Goal: Transaction & Acquisition: Book appointment/travel/reservation

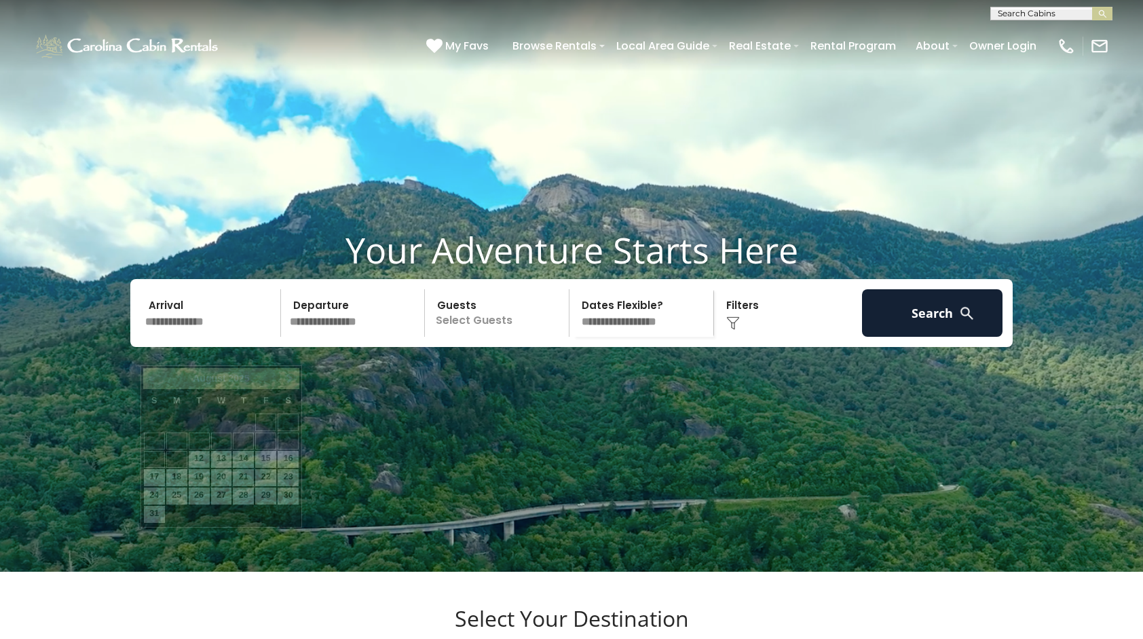
click at [233, 337] on input "text" at bounding box center [210, 313] width 140 height 48
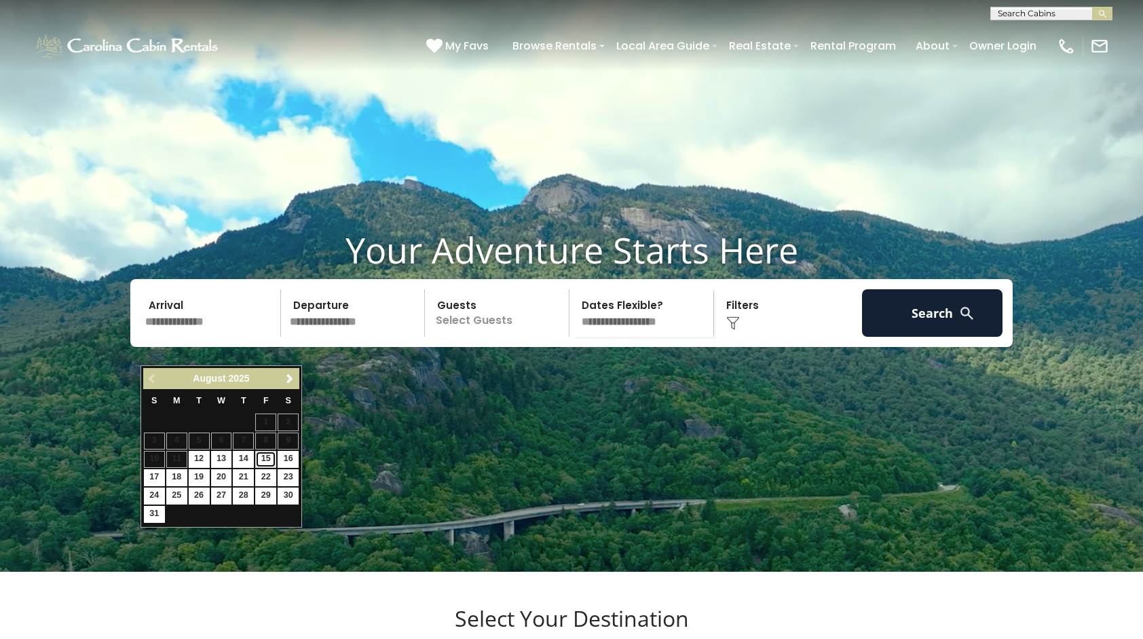
click at [269, 455] on link "15" at bounding box center [265, 459] width 21 height 17
type input "*******"
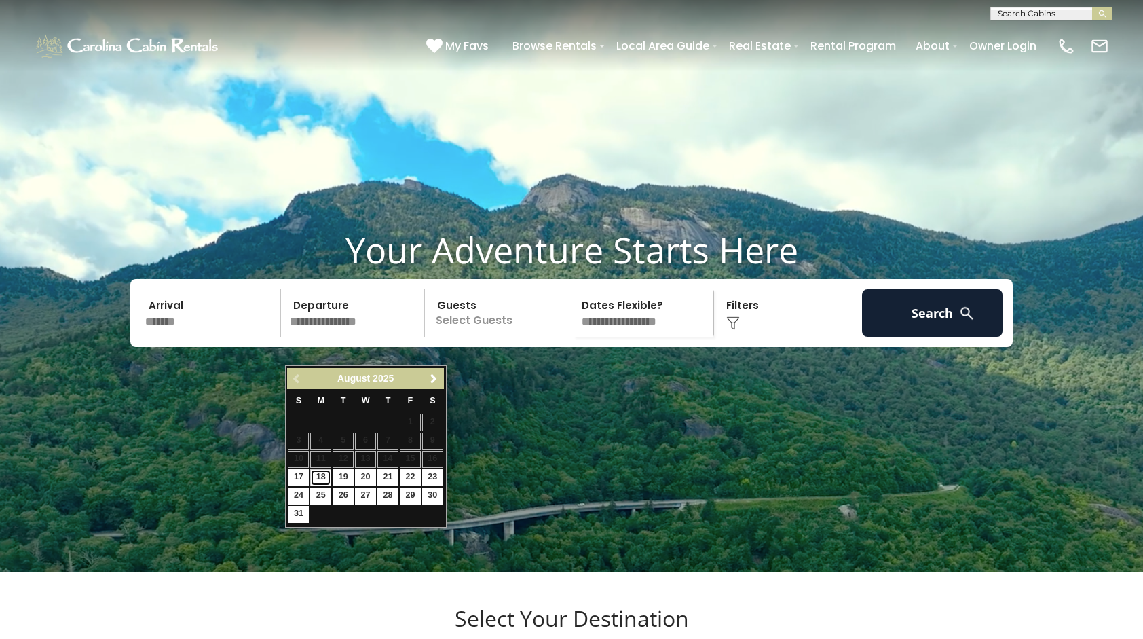
click at [324, 474] on link "18" at bounding box center [320, 477] width 21 height 17
type input "*******"
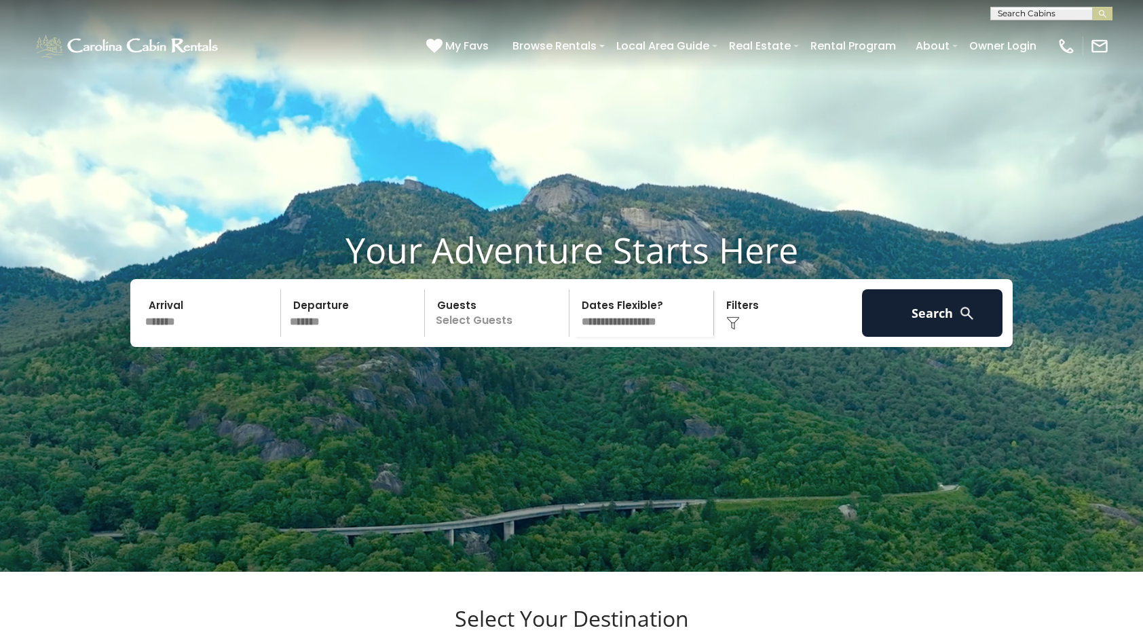
click at [519, 337] on p "Select Guests" at bounding box center [499, 313] width 140 height 48
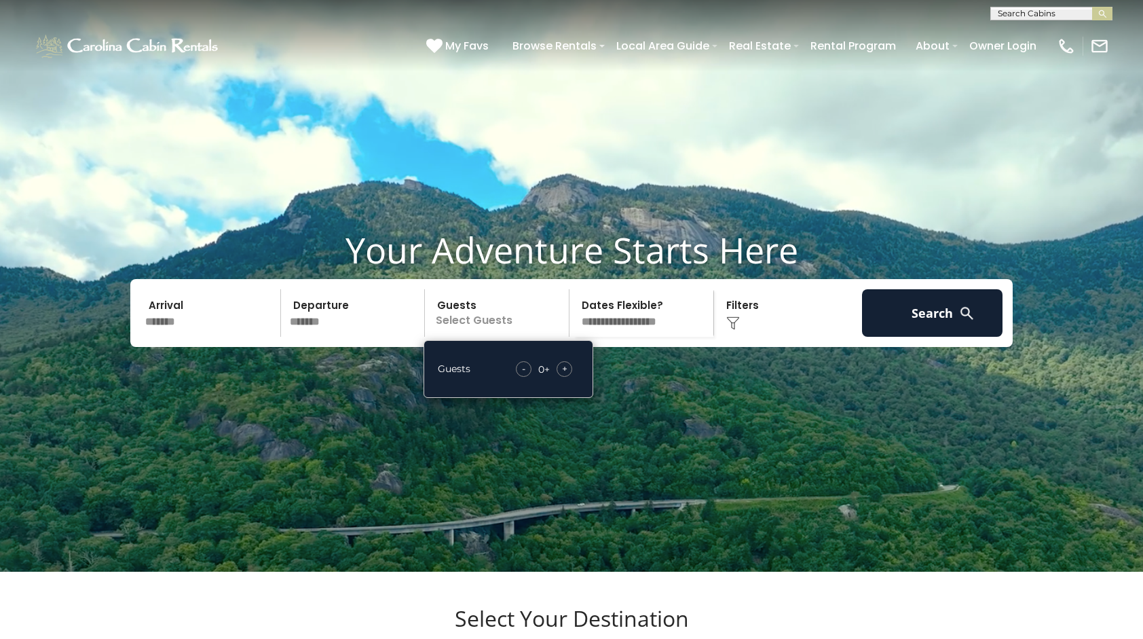
click at [565, 375] on span "+" at bounding box center [564, 369] width 5 height 14
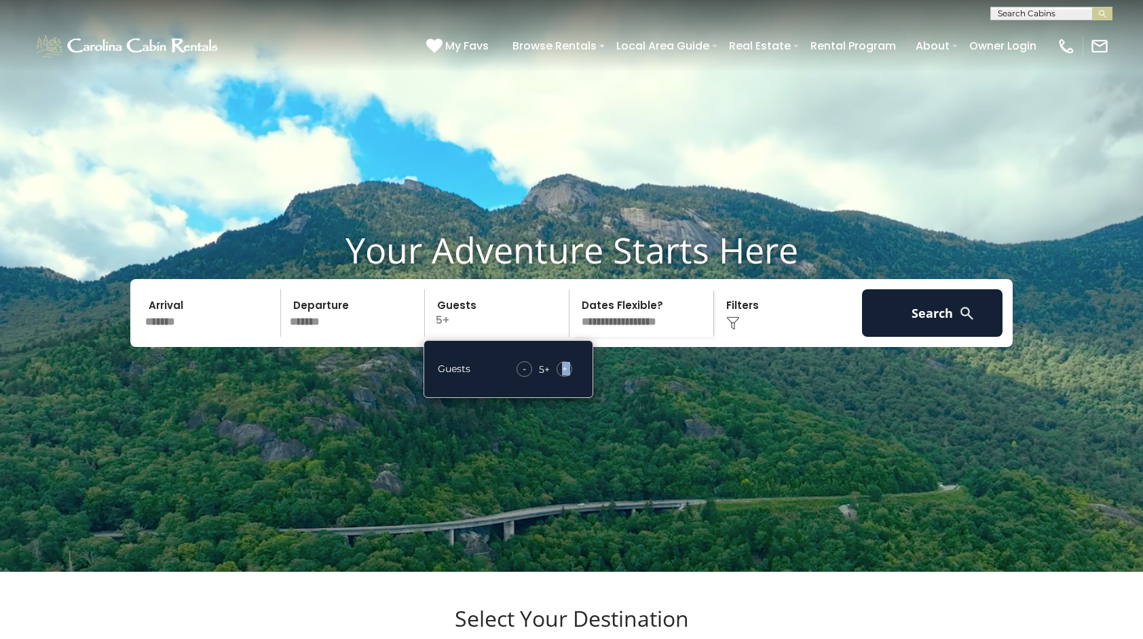
click at [565, 375] on span "+" at bounding box center [564, 369] width 5 height 14
click at [749, 337] on div "Click to Choose" at bounding box center [788, 313] width 140 height 48
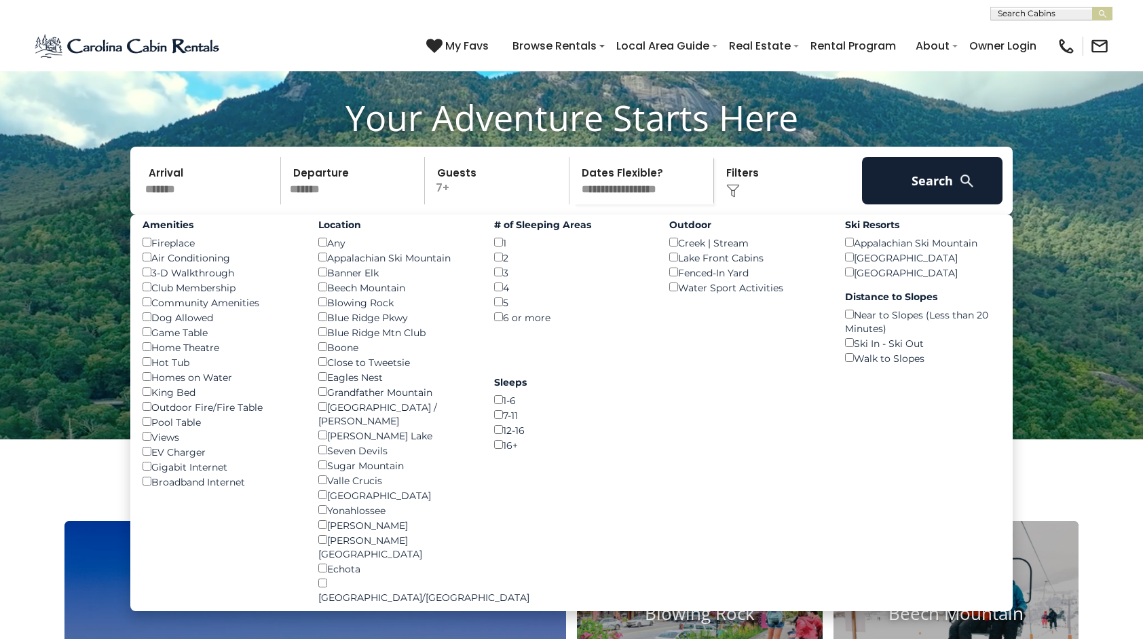
scroll to position [133, 0]
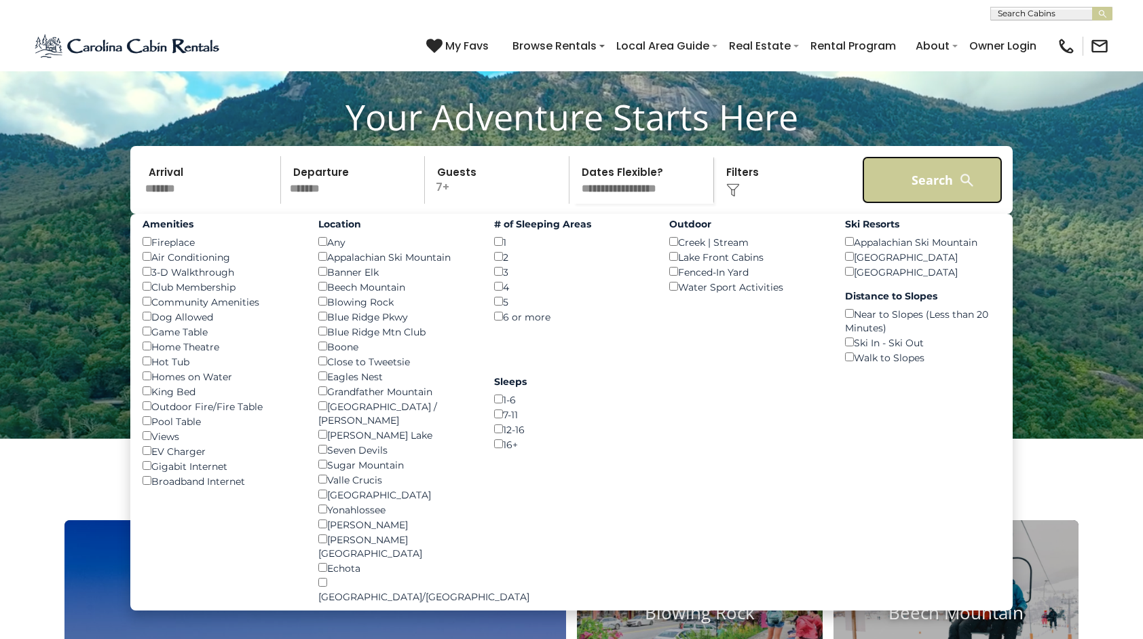
click at [955, 200] on button "Search" at bounding box center [932, 180] width 140 height 48
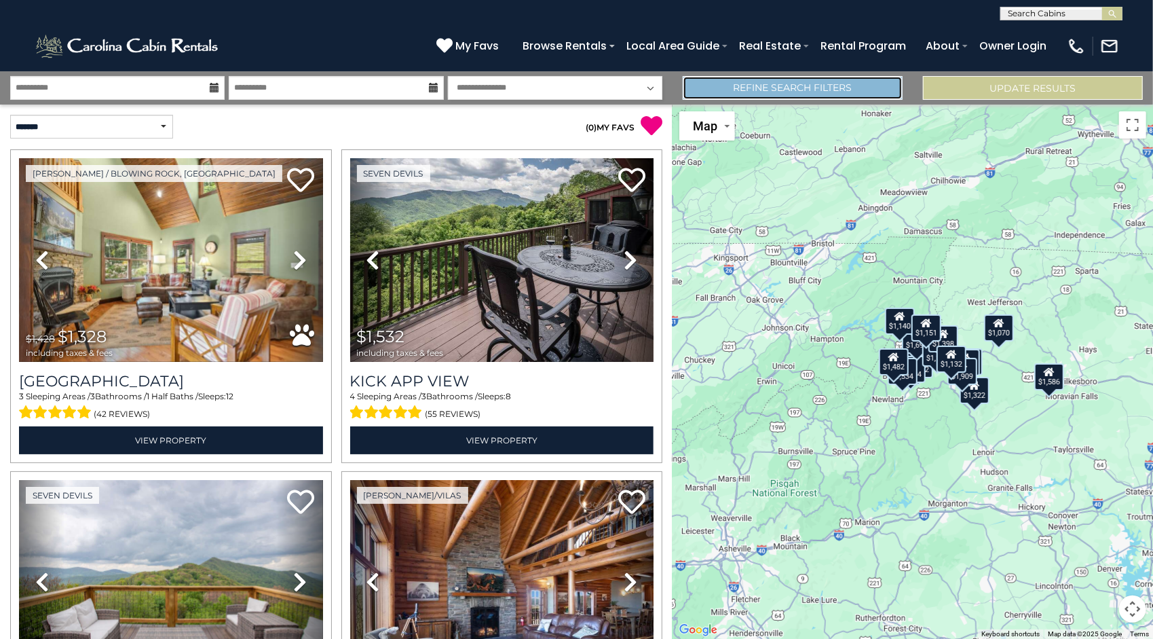
drag, startPoint x: 813, startPoint y: 91, endPoint x: 813, endPoint y: 99, distance: 8.1
click at [813, 91] on link "Refine Search Filters" at bounding box center [793, 88] width 220 height 24
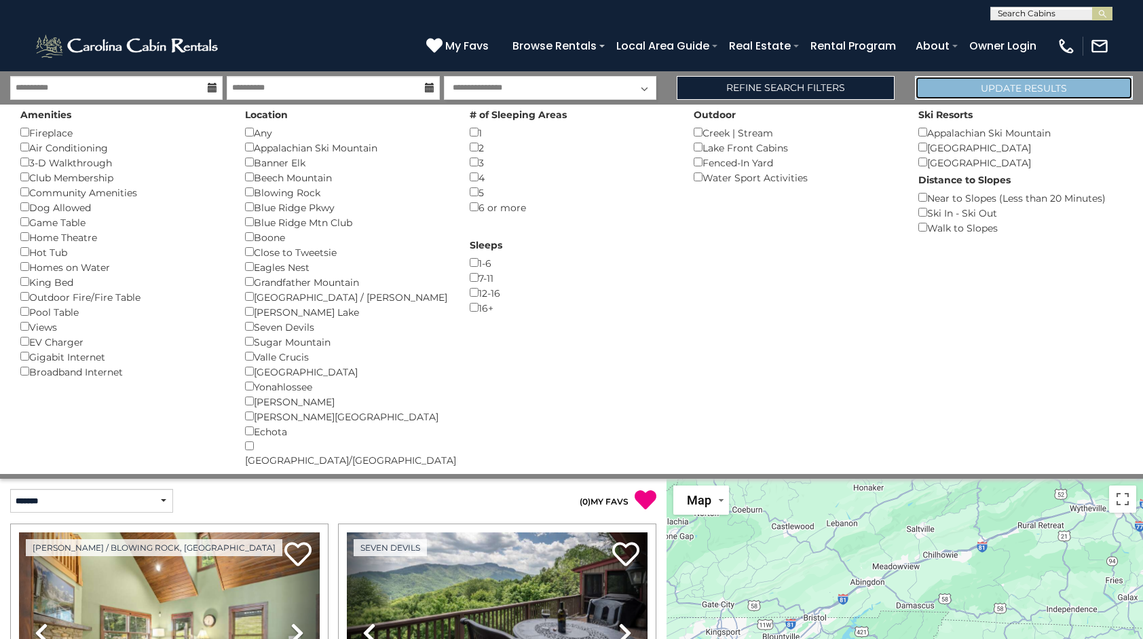
click at [1036, 88] on button "Update Results" at bounding box center [1024, 88] width 218 height 24
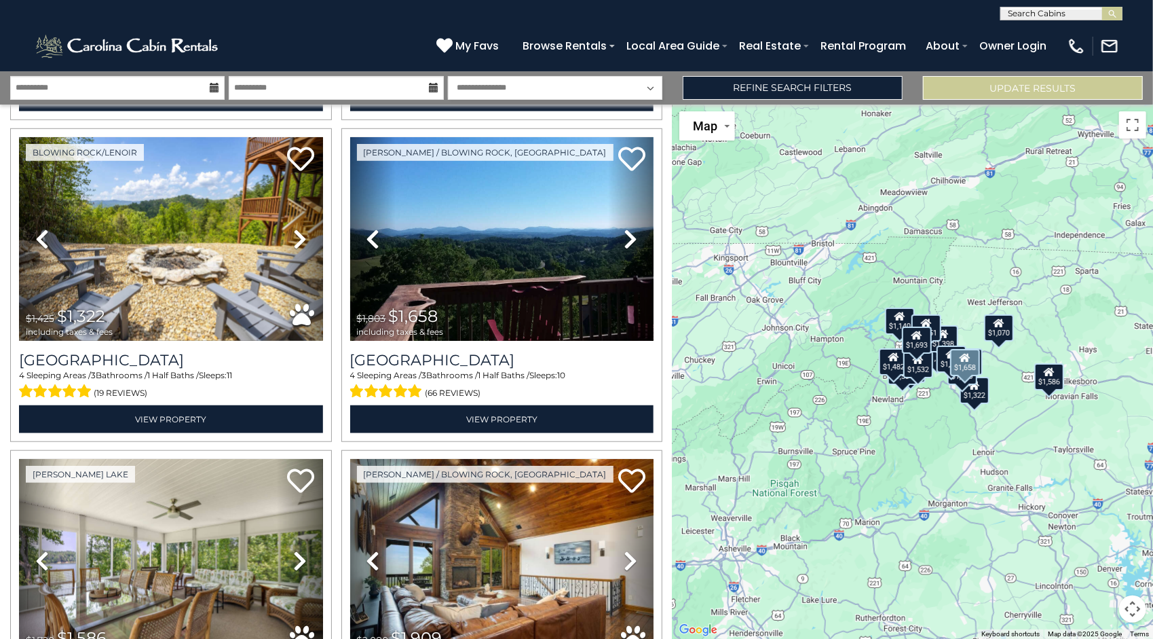
scroll to position [665, 0]
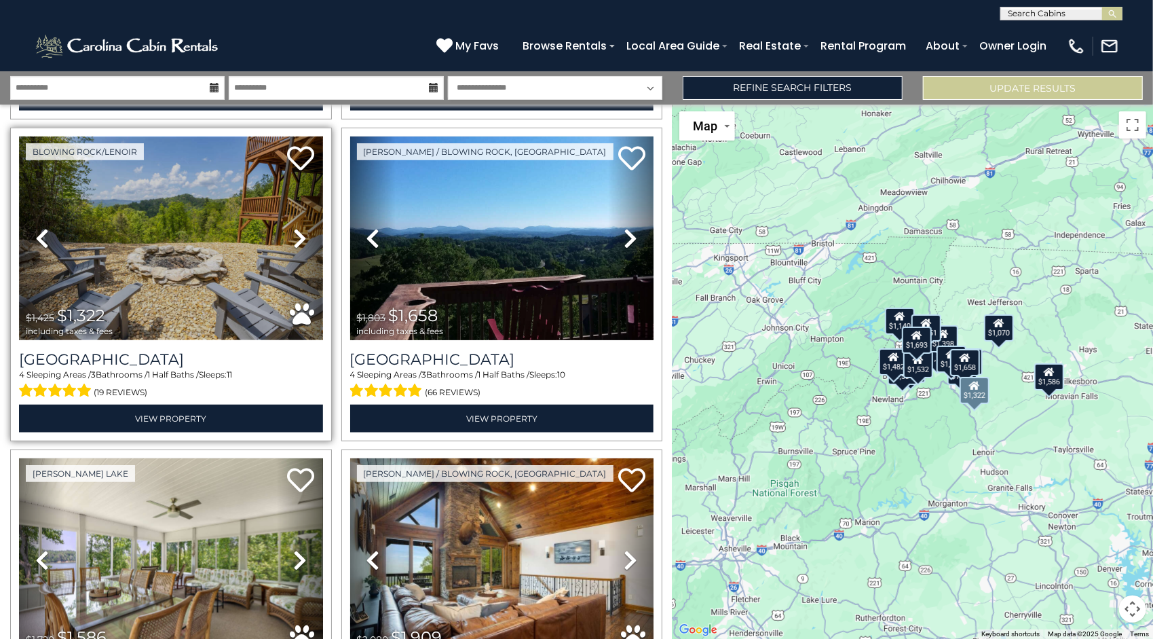
click at [182, 257] on img at bounding box center [171, 238] width 304 height 204
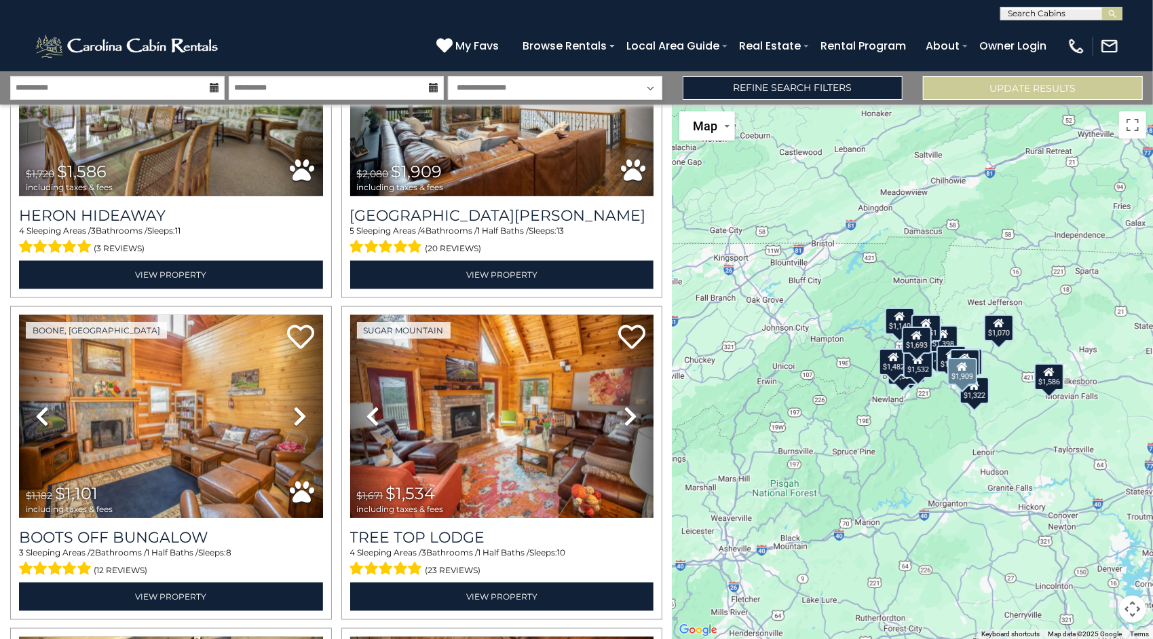
scroll to position [1131, 0]
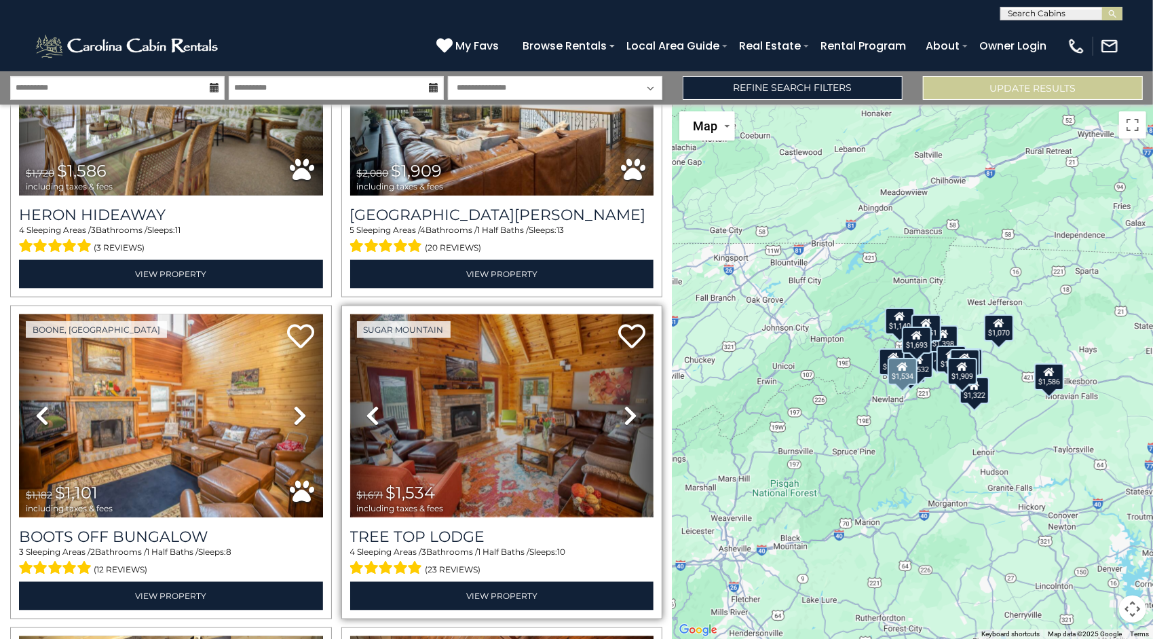
click at [521, 410] on img at bounding box center [502, 416] width 304 height 204
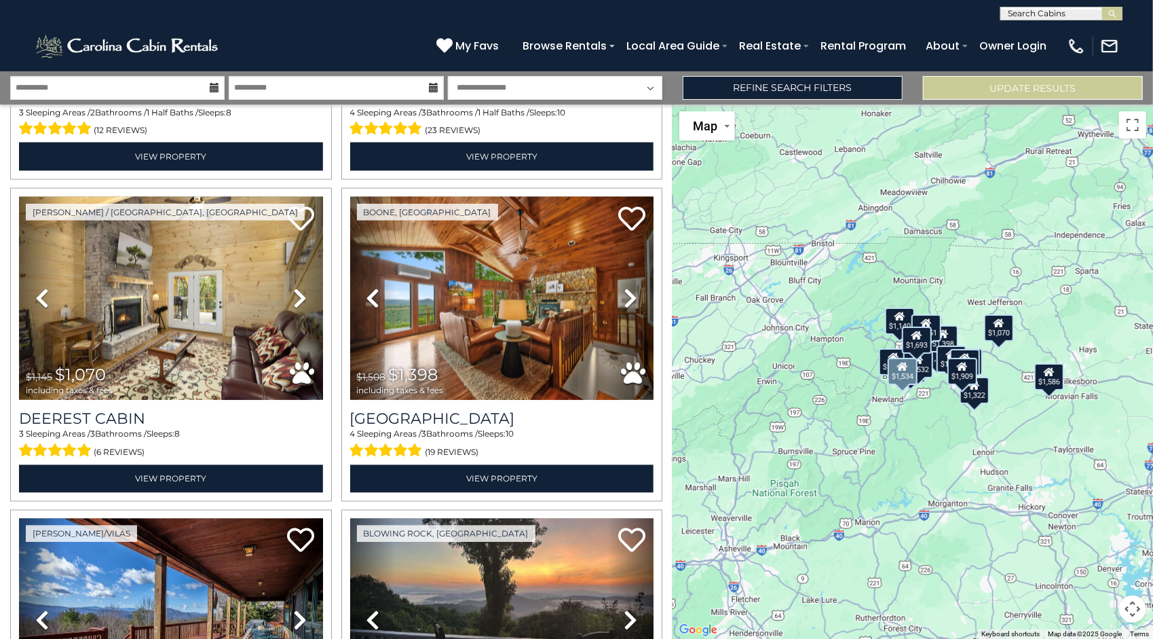
scroll to position [1571, 0]
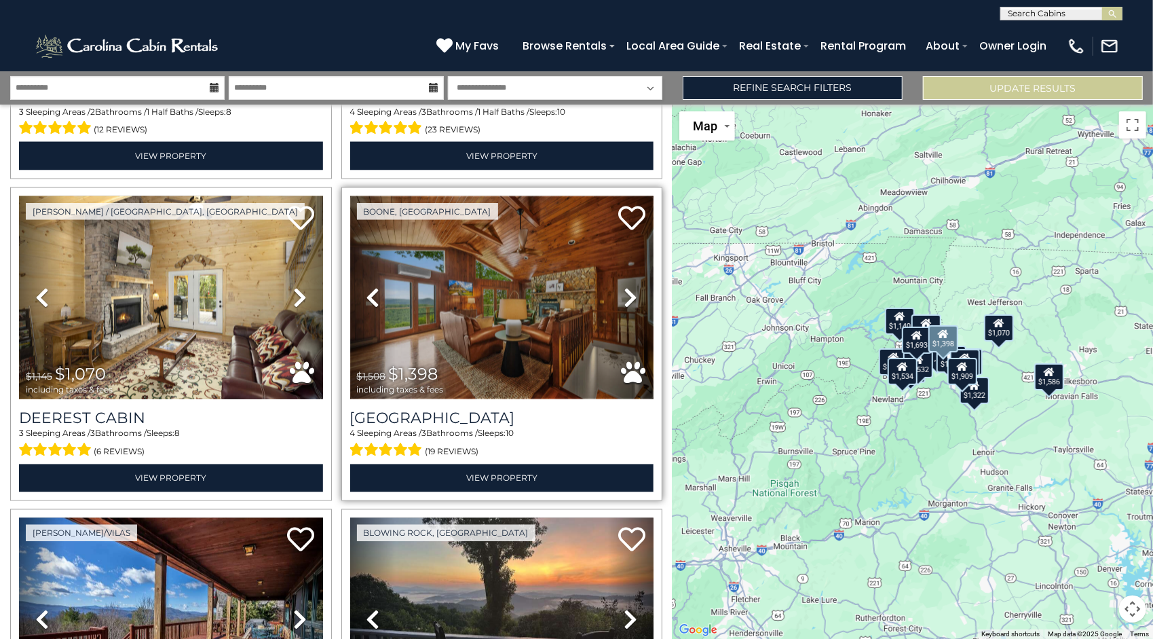
click at [525, 307] on img at bounding box center [502, 298] width 304 height 204
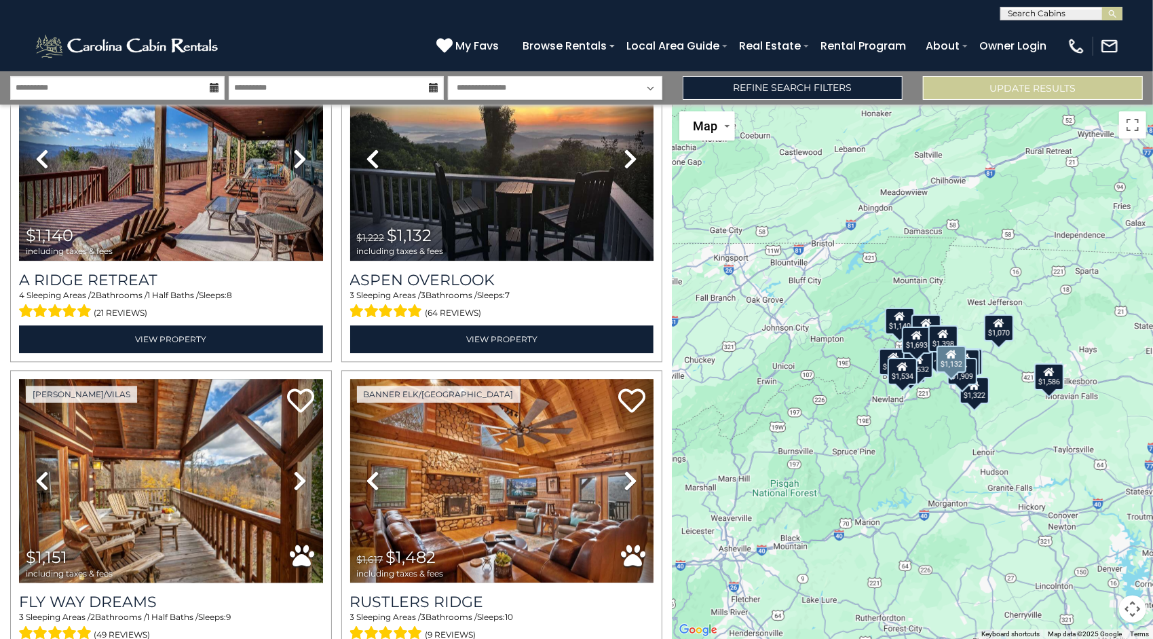
scroll to position [2110, 0]
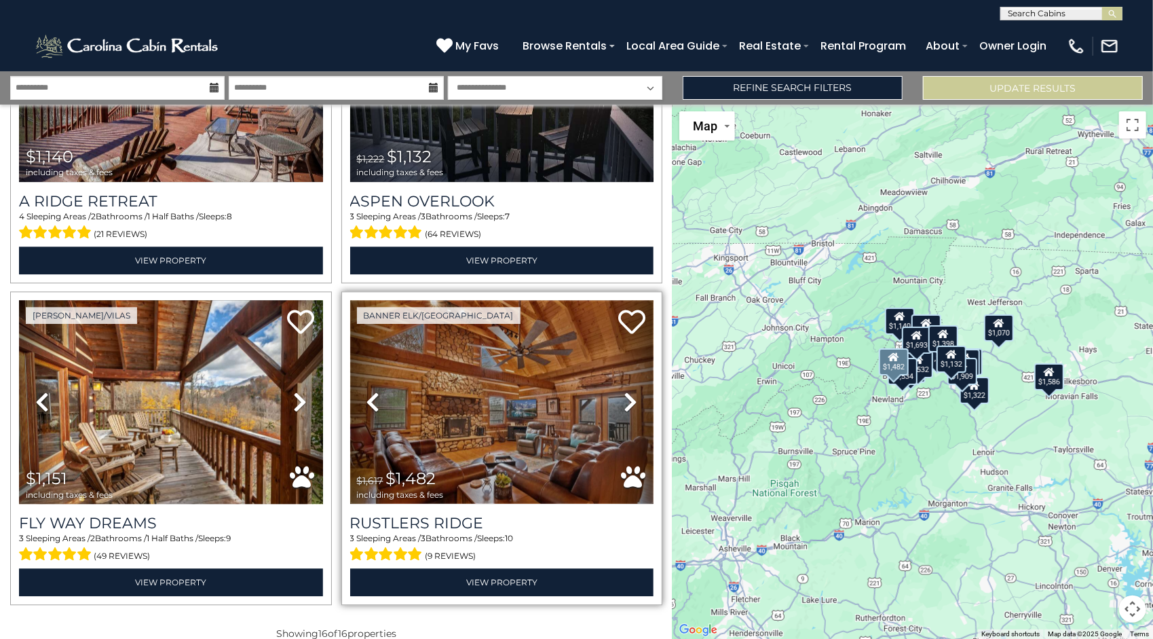
click at [551, 423] on img at bounding box center [502, 402] width 304 height 204
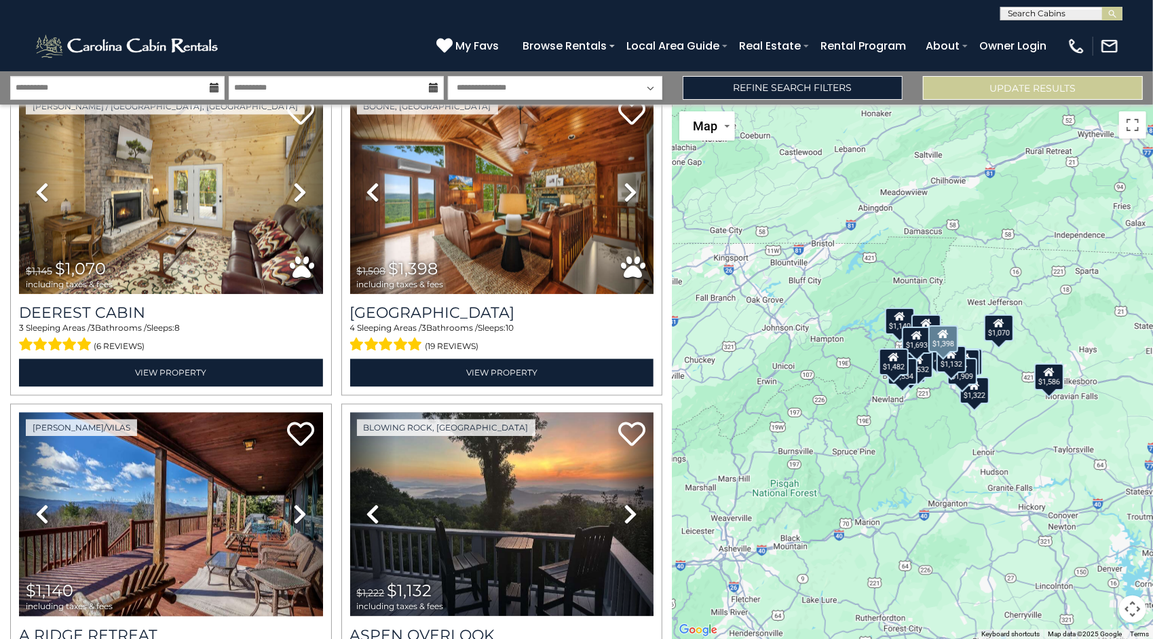
scroll to position [1676, 0]
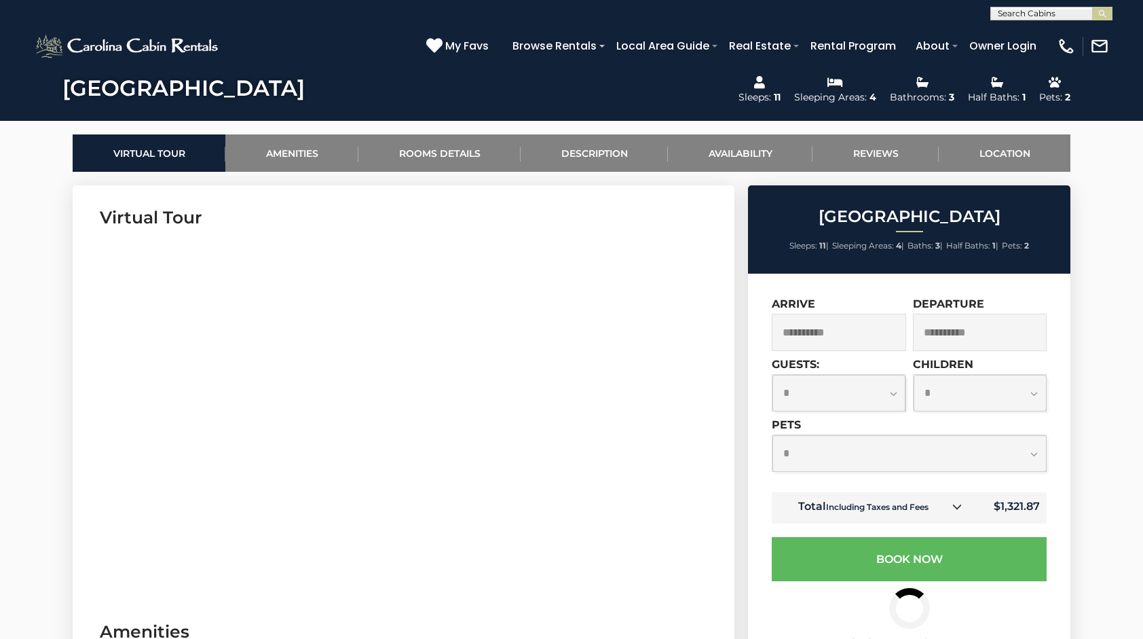
scroll to position [568, 0]
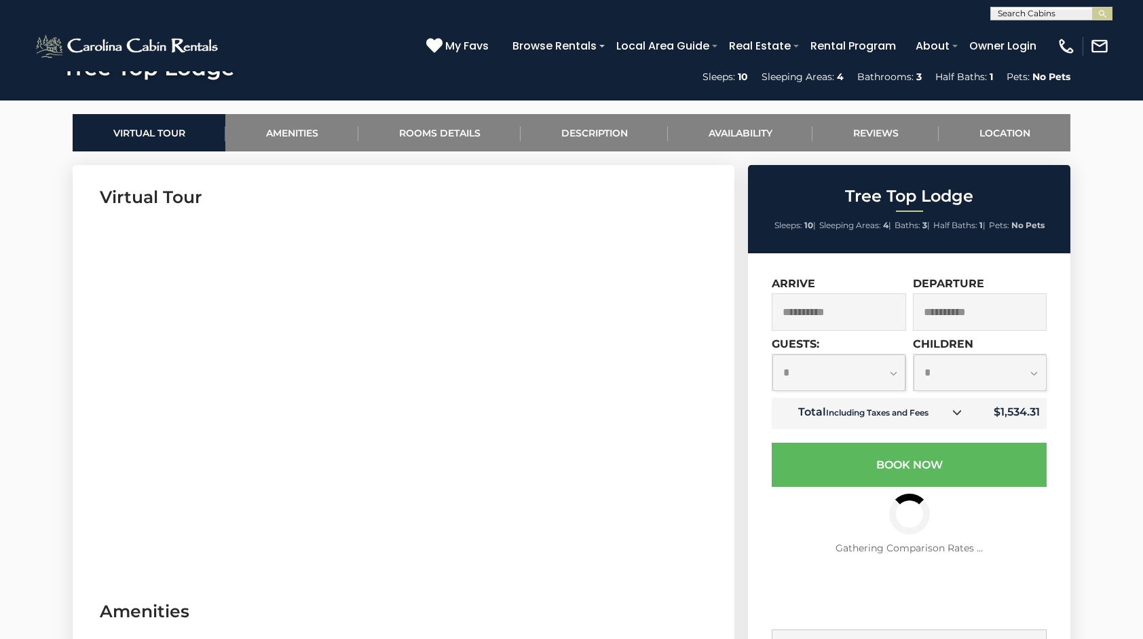
scroll to position [547, 0]
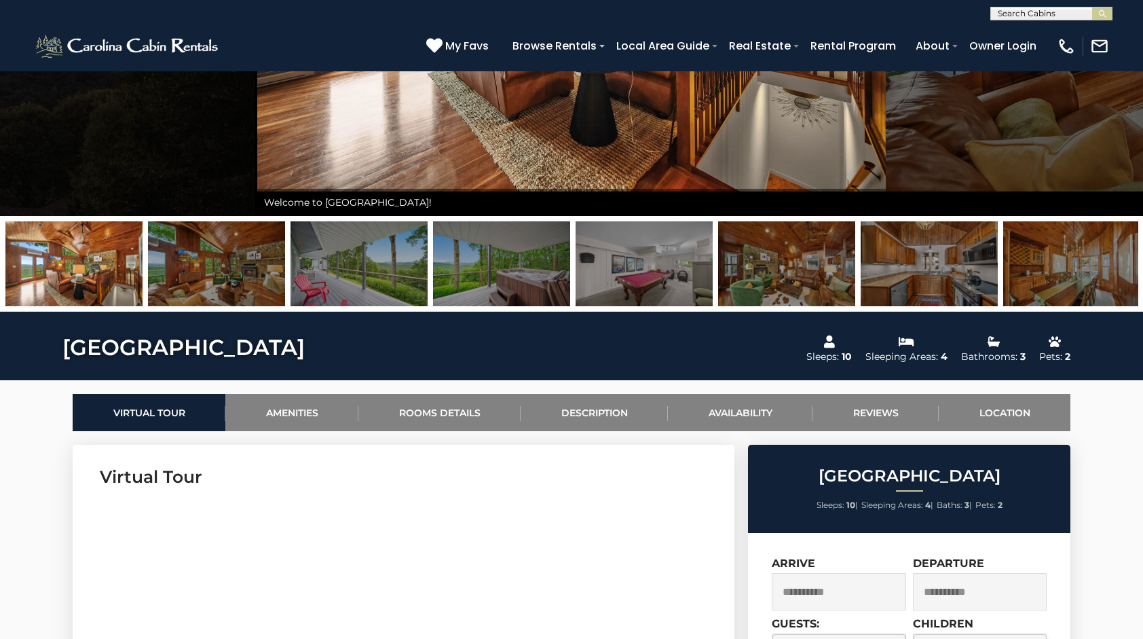
scroll to position [322, 0]
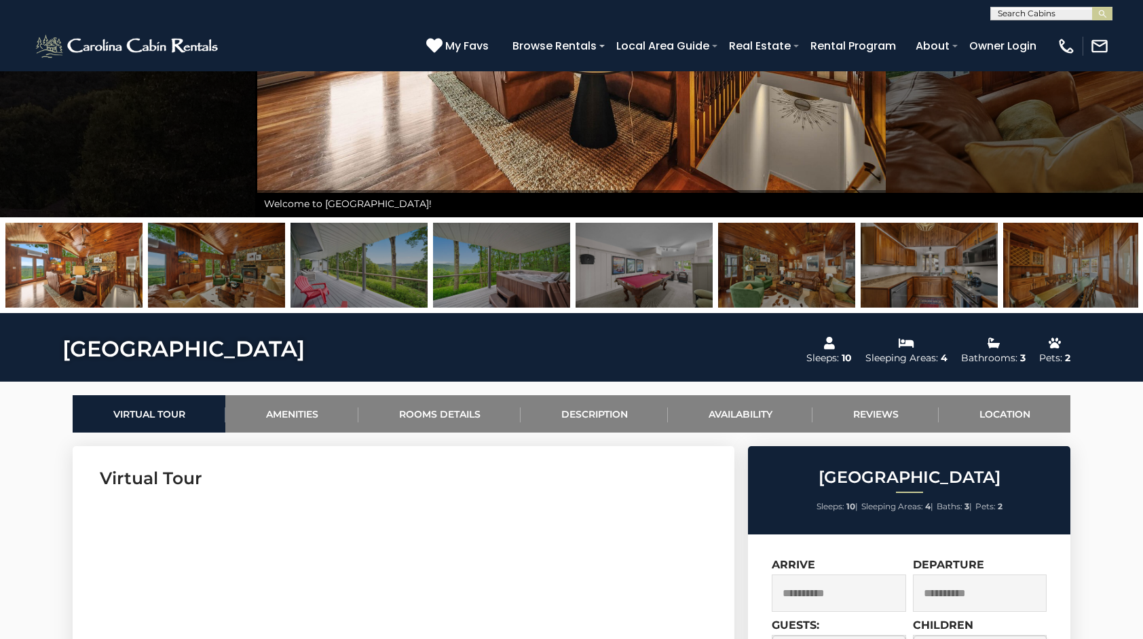
click at [369, 278] on img at bounding box center [358, 265] width 137 height 85
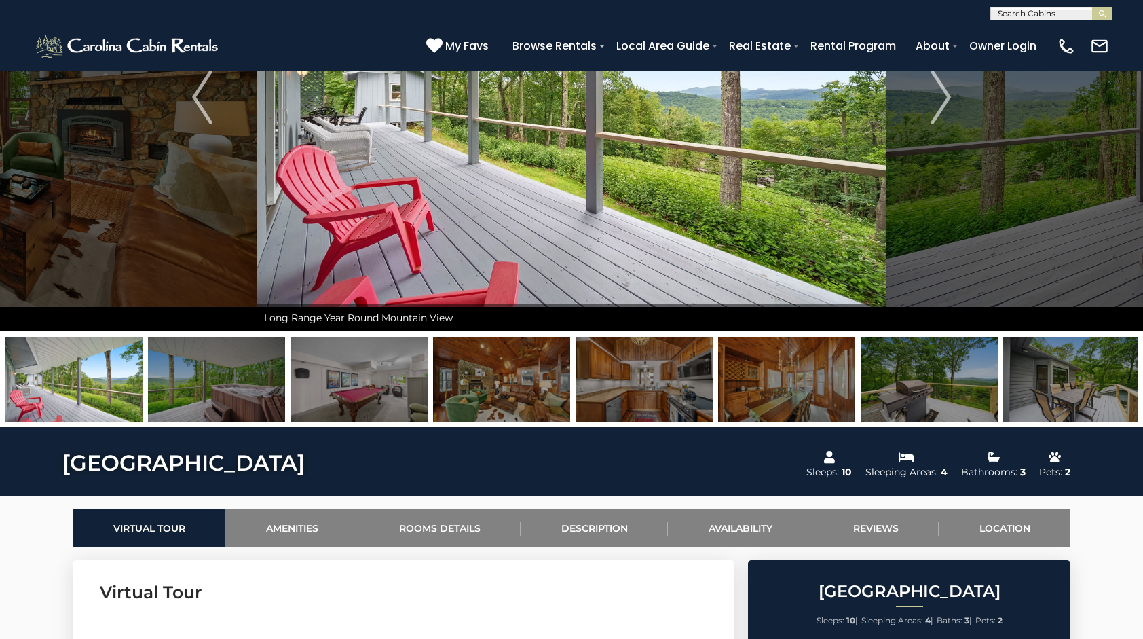
scroll to position [206, 0]
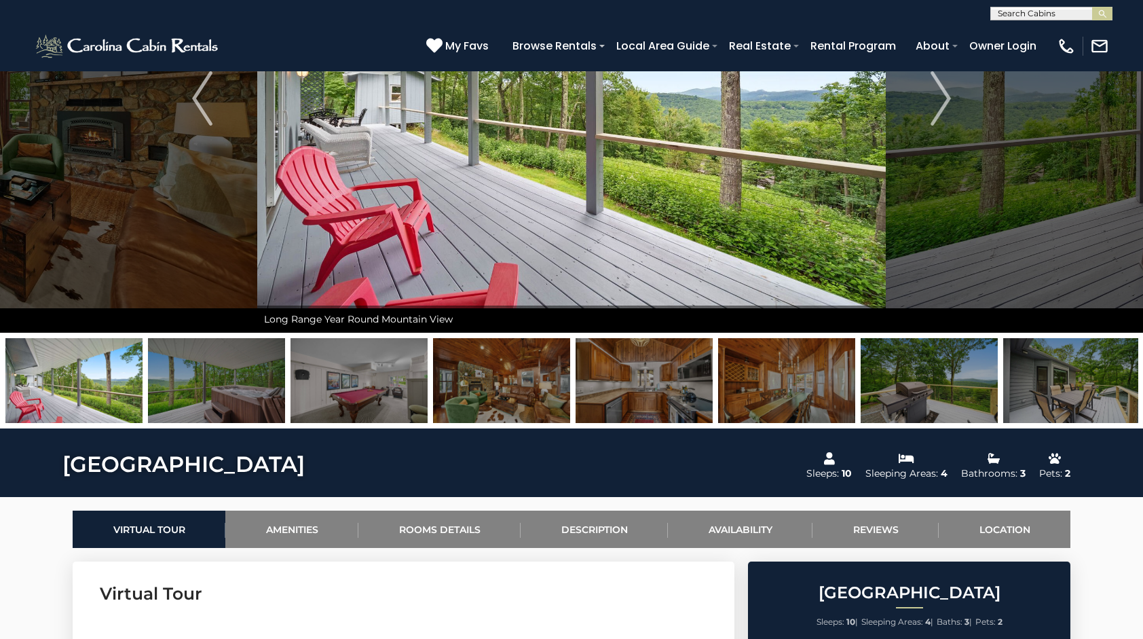
click at [230, 400] on img at bounding box center [216, 380] width 137 height 85
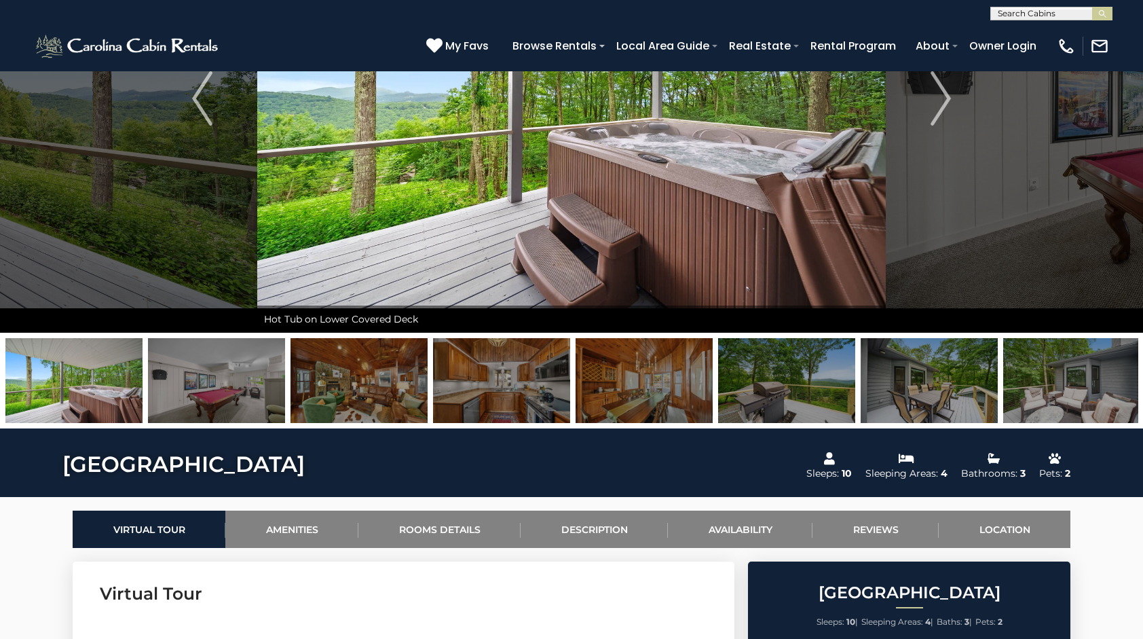
click at [955, 390] on img at bounding box center [928, 380] width 137 height 85
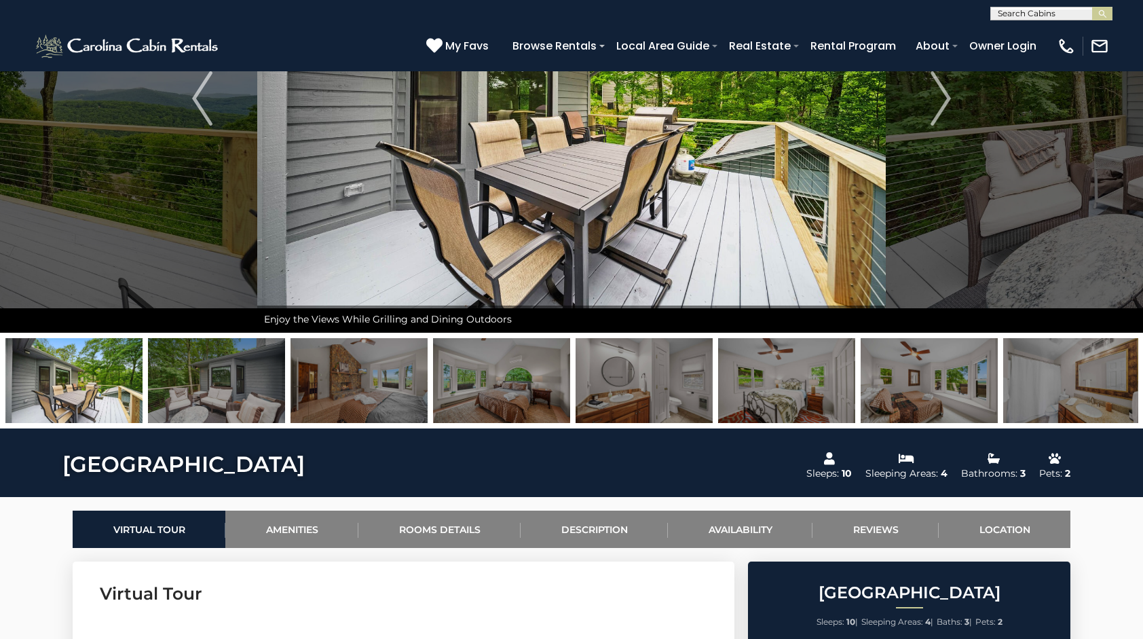
click at [380, 392] on img at bounding box center [358, 380] width 137 height 85
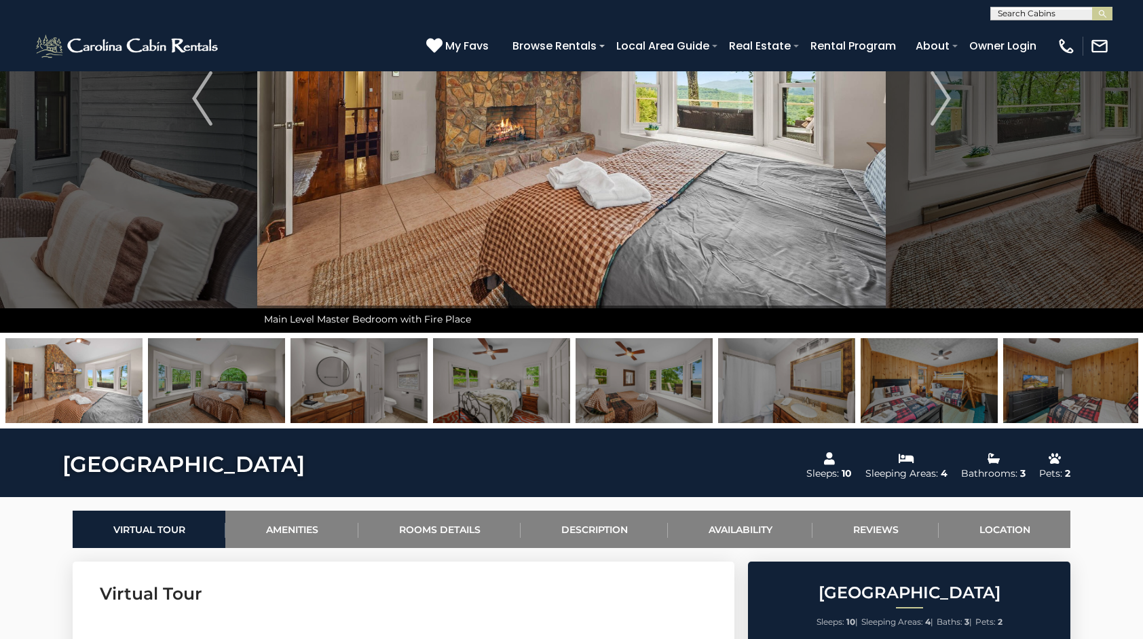
click at [516, 399] on img at bounding box center [501, 380] width 137 height 85
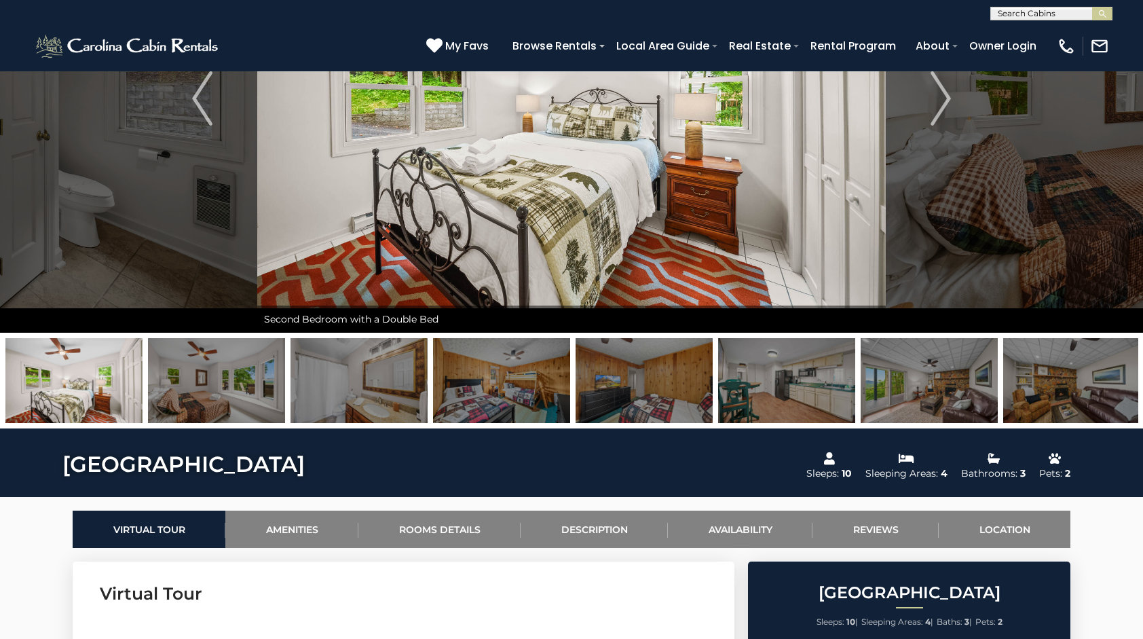
click at [546, 395] on img at bounding box center [501, 380] width 137 height 85
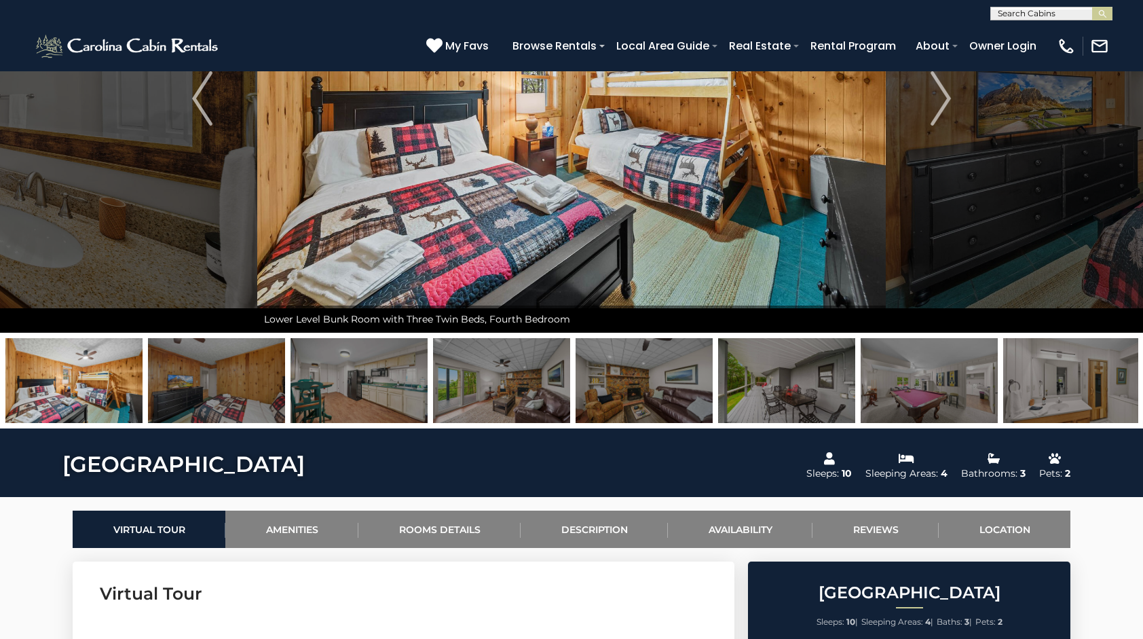
click at [1053, 396] on img at bounding box center [1071, 380] width 137 height 85
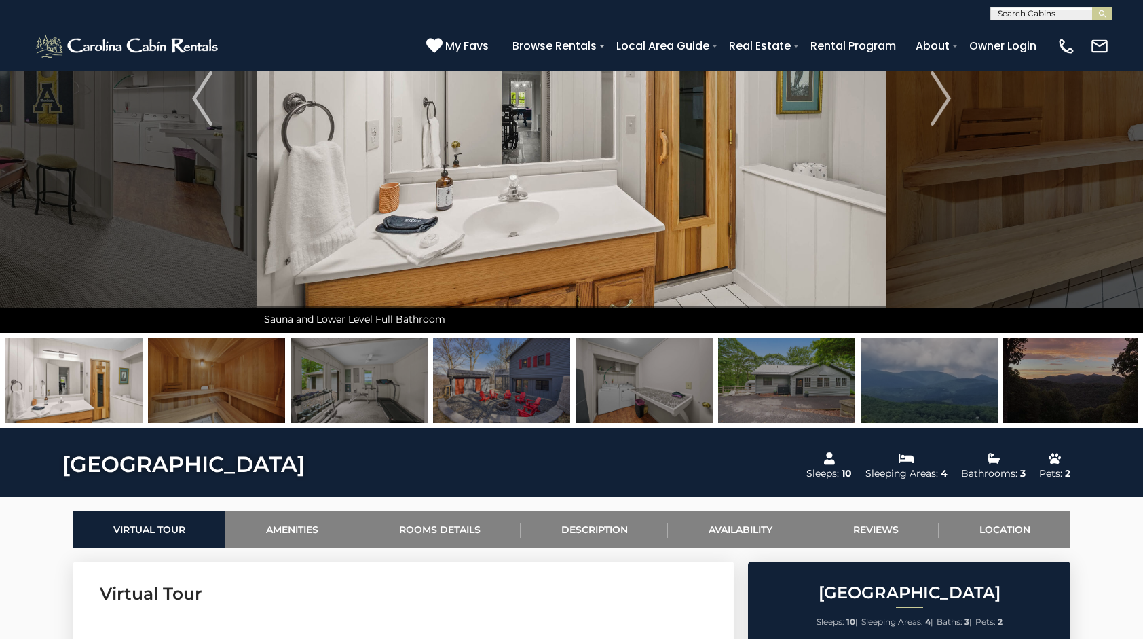
click at [823, 395] on img at bounding box center [786, 380] width 137 height 85
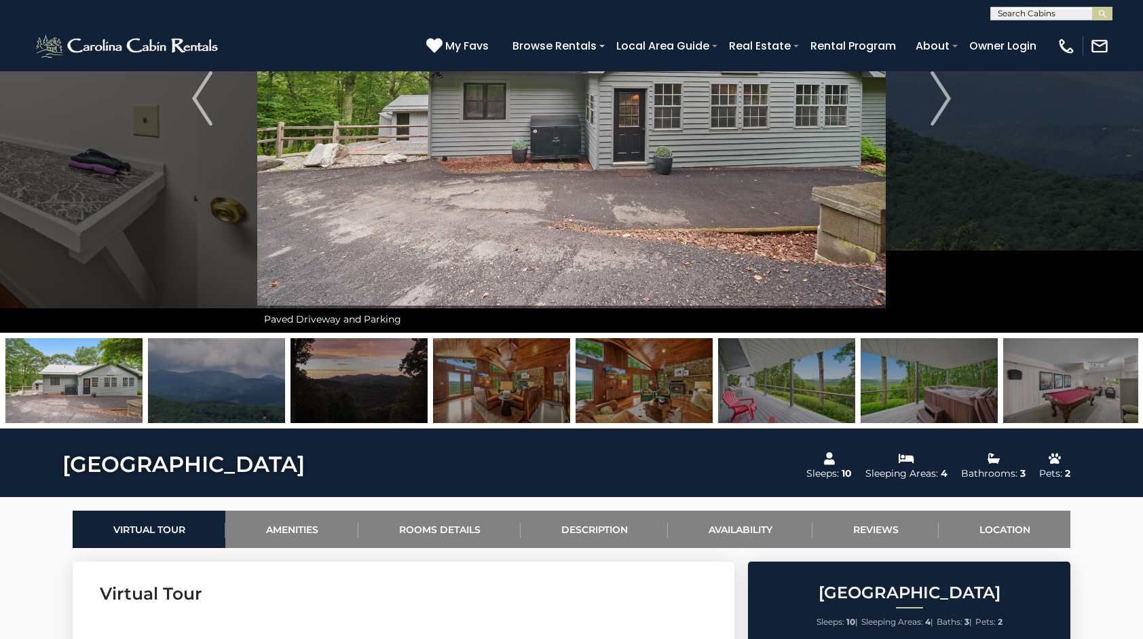
click at [1080, 387] on img at bounding box center [1071, 380] width 137 height 85
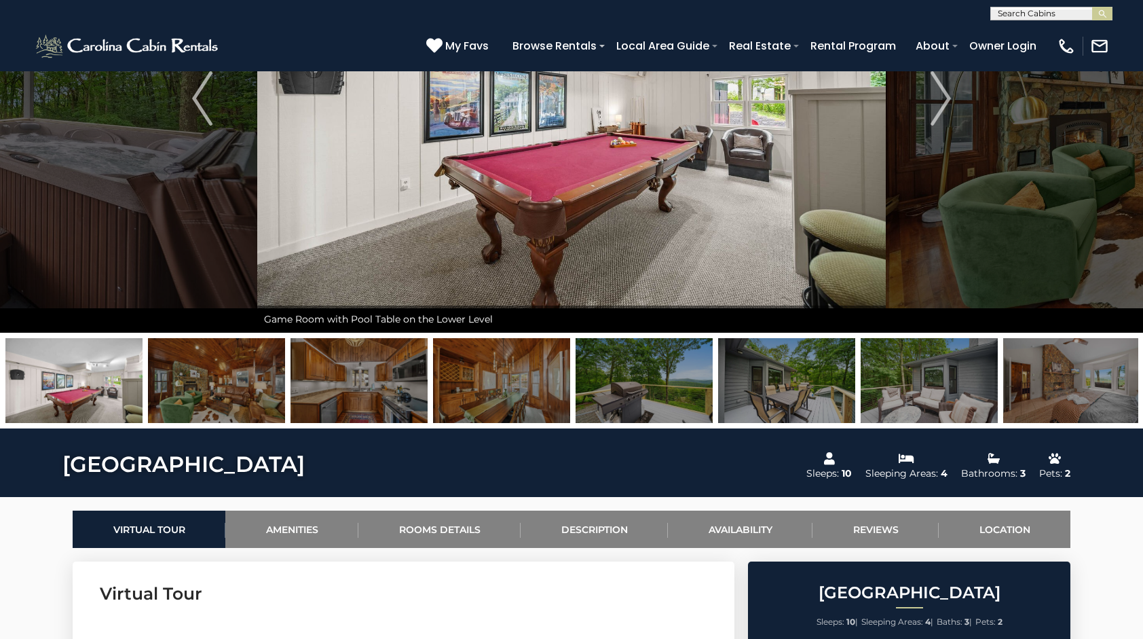
click at [676, 400] on img at bounding box center [643, 380] width 137 height 85
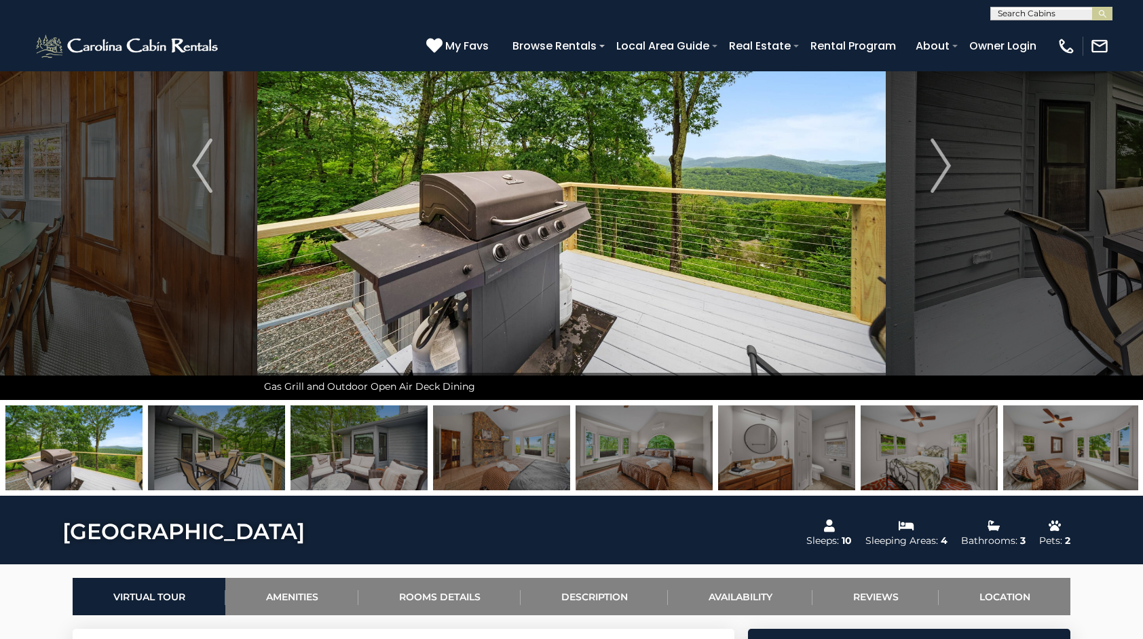
scroll to position [145, 0]
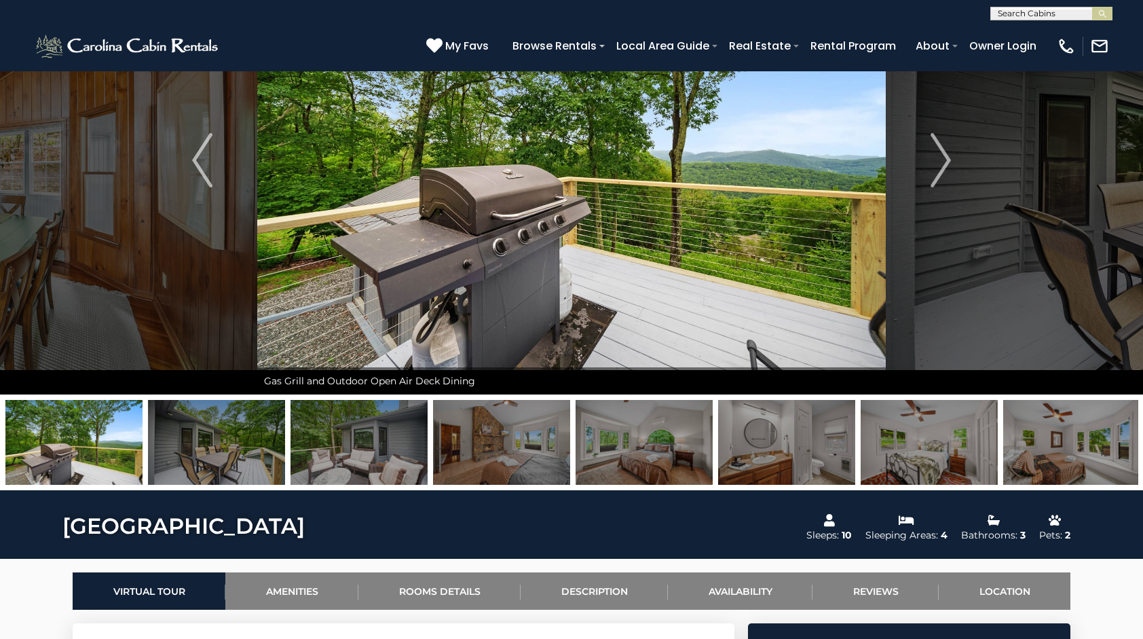
click at [362, 449] on img at bounding box center [358, 442] width 137 height 85
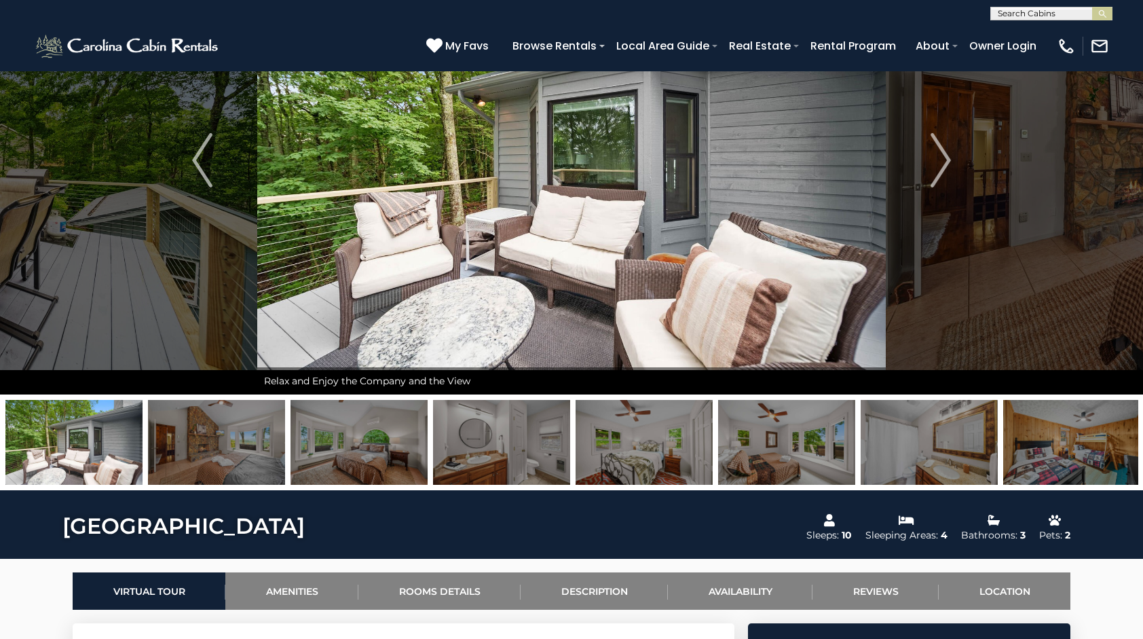
click at [1074, 453] on img at bounding box center [1071, 442] width 137 height 85
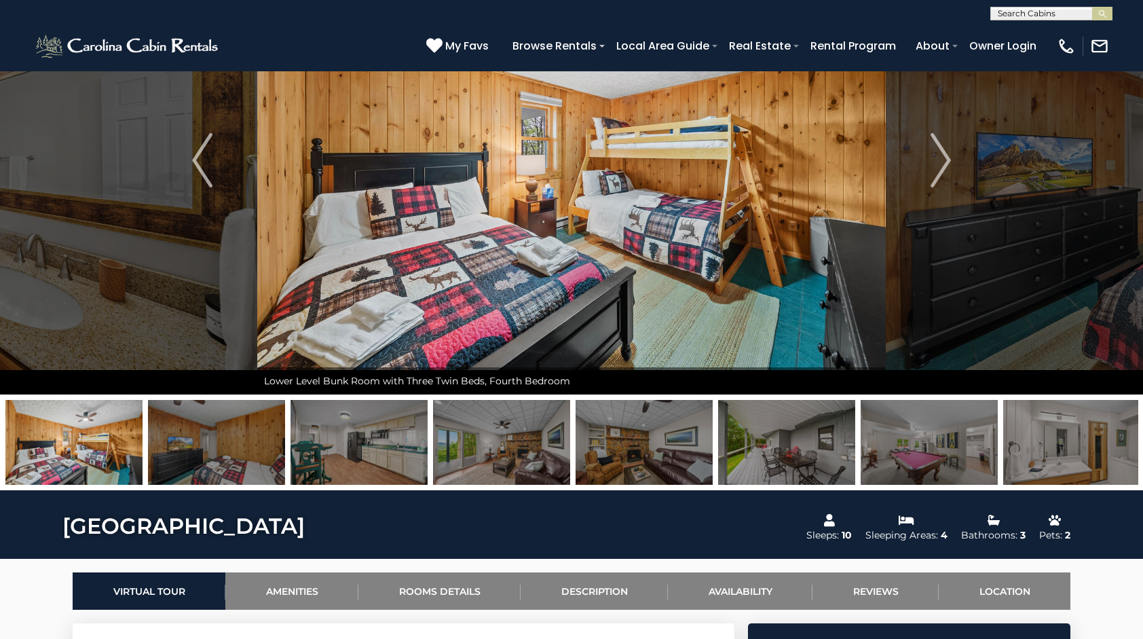
click at [1099, 451] on img at bounding box center [1071, 442] width 137 height 85
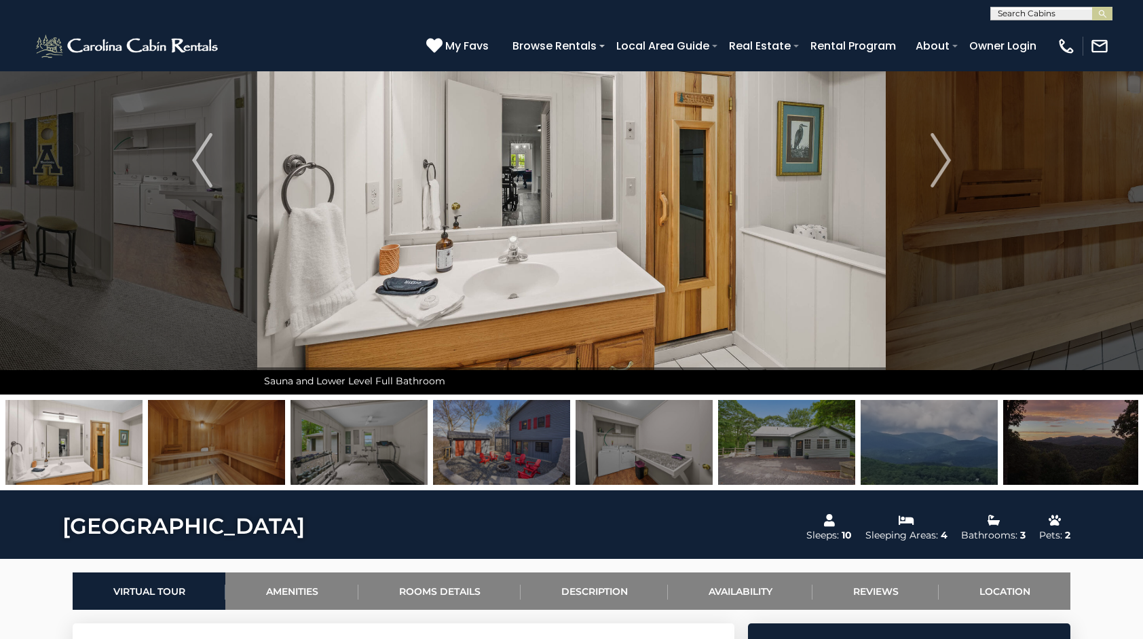
click at [504, 457] on img at bounding box center [501, 442] width 137 height 85
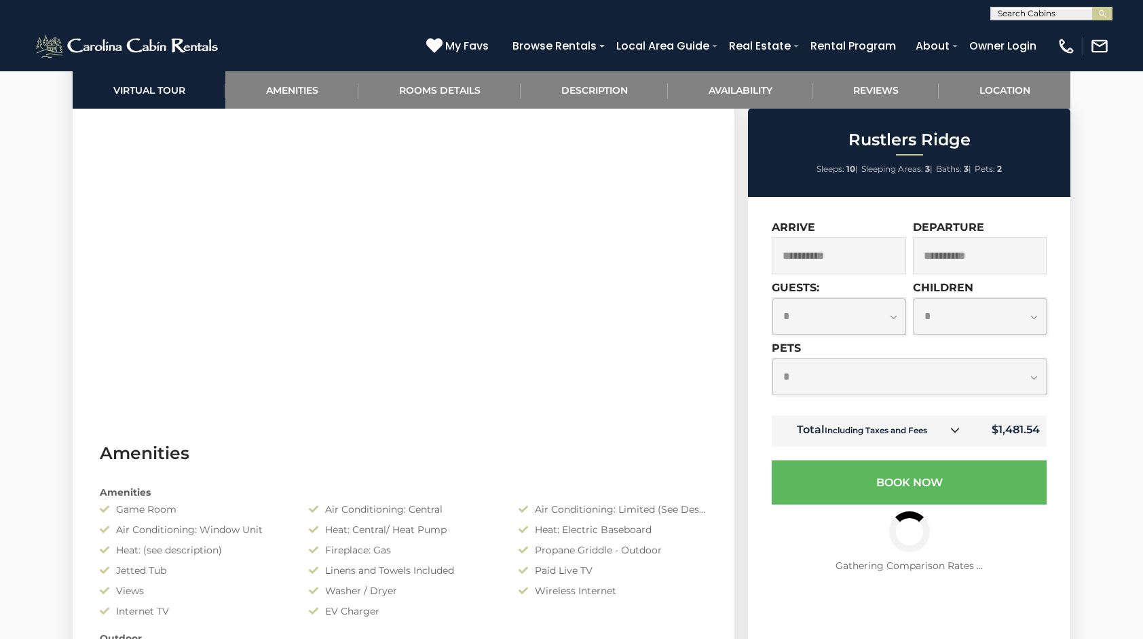
scroll to position [692, 0]
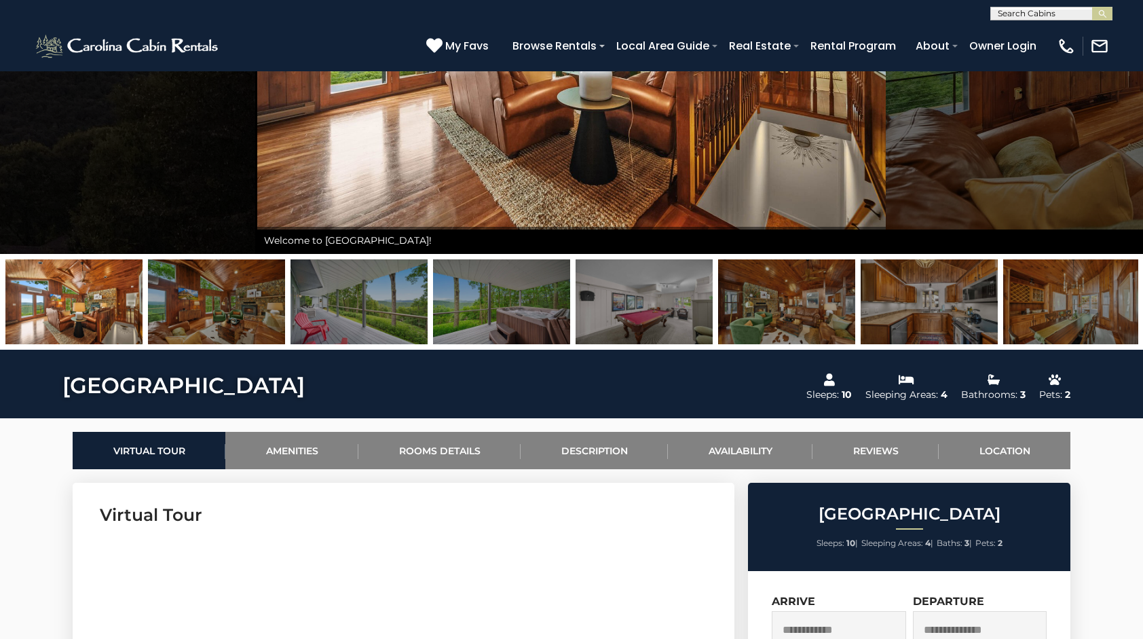
scroll to position [286, 0]
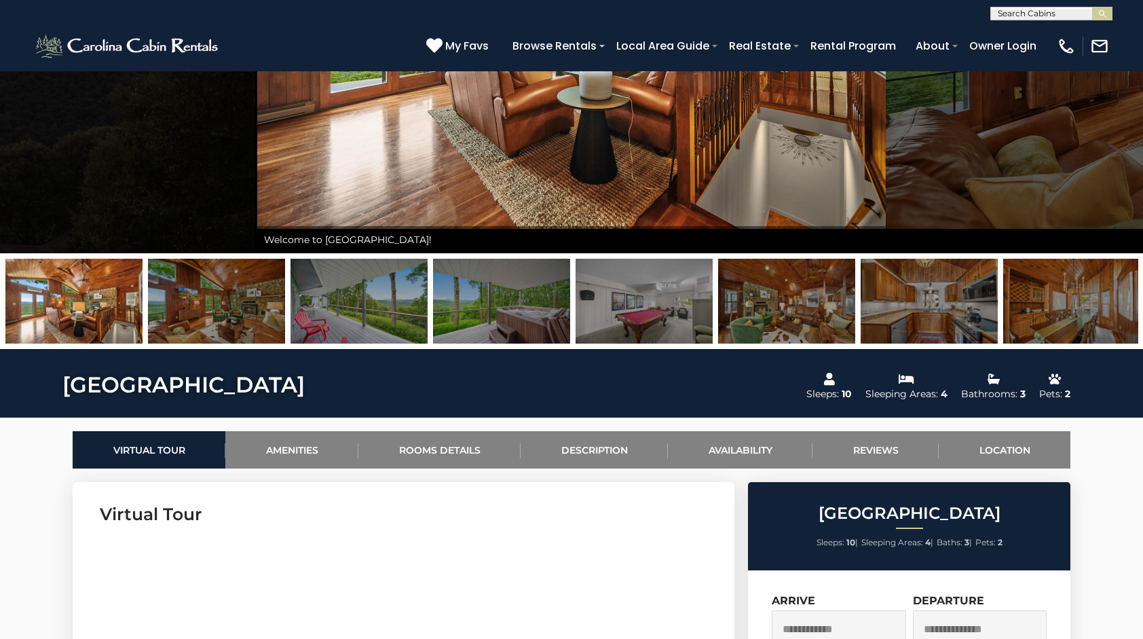
click at [942, 309] on img at bounding box center [928, 301] width 137 height 85
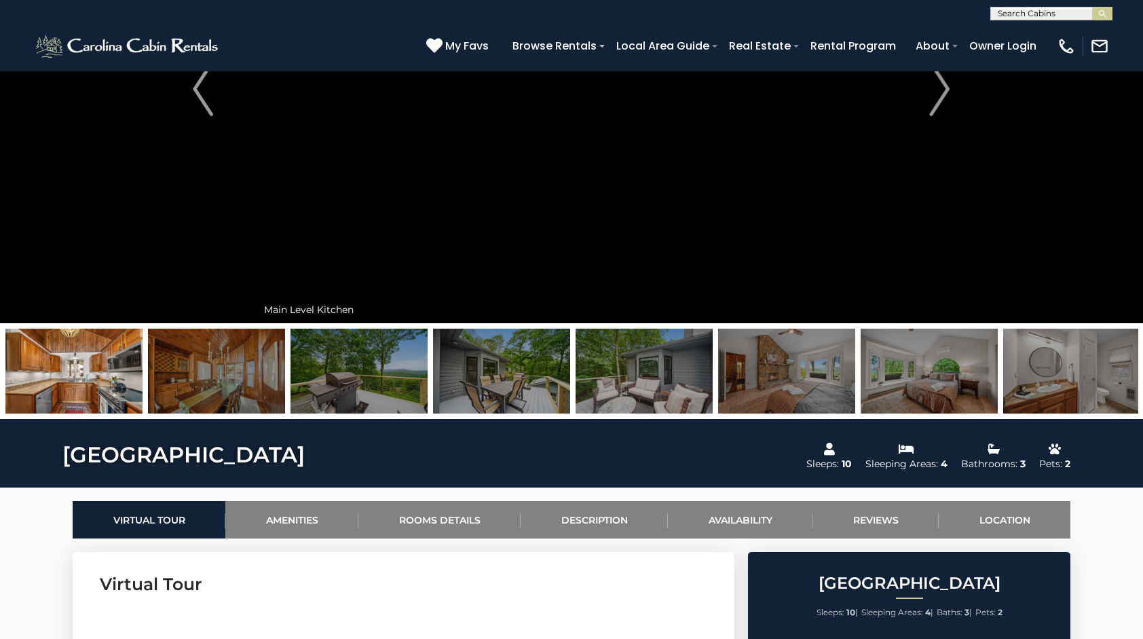
scroll to position [215, 0]
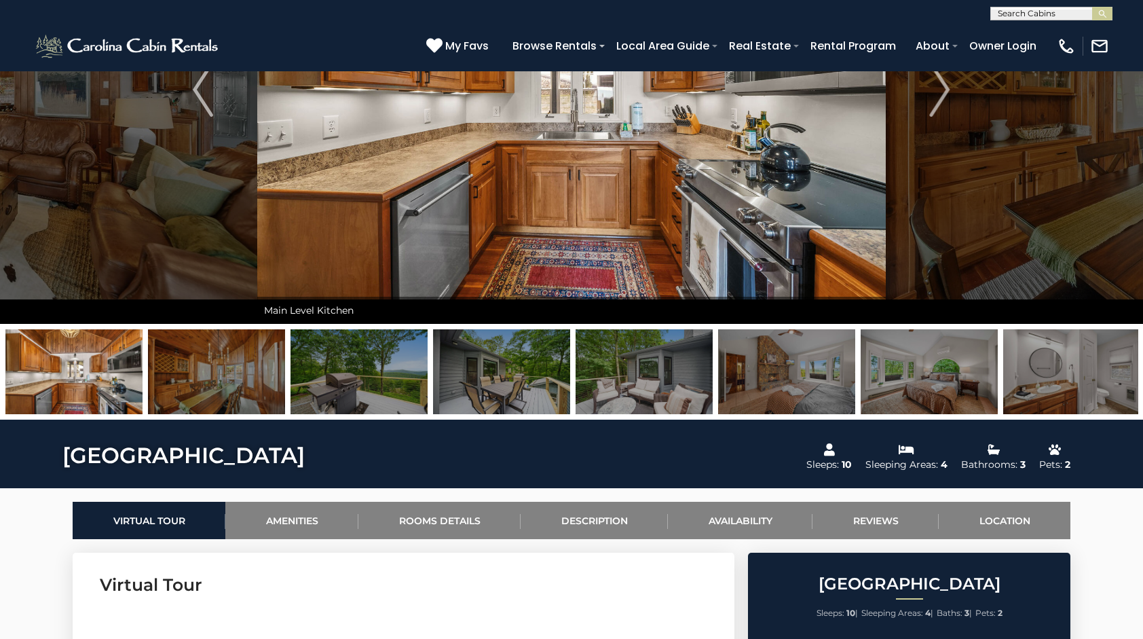
click at [372, 373] on img at bounding box center [358, 371] width 137 height 85
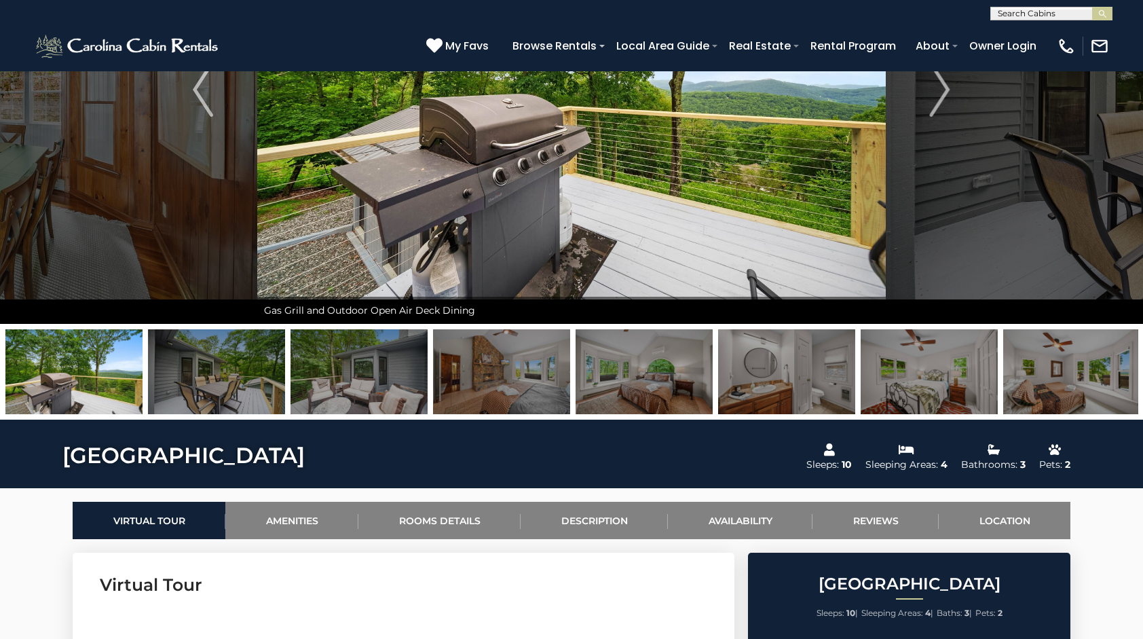
click at [506, 394] on img at bounding box center [501, 371] width 137 height 85
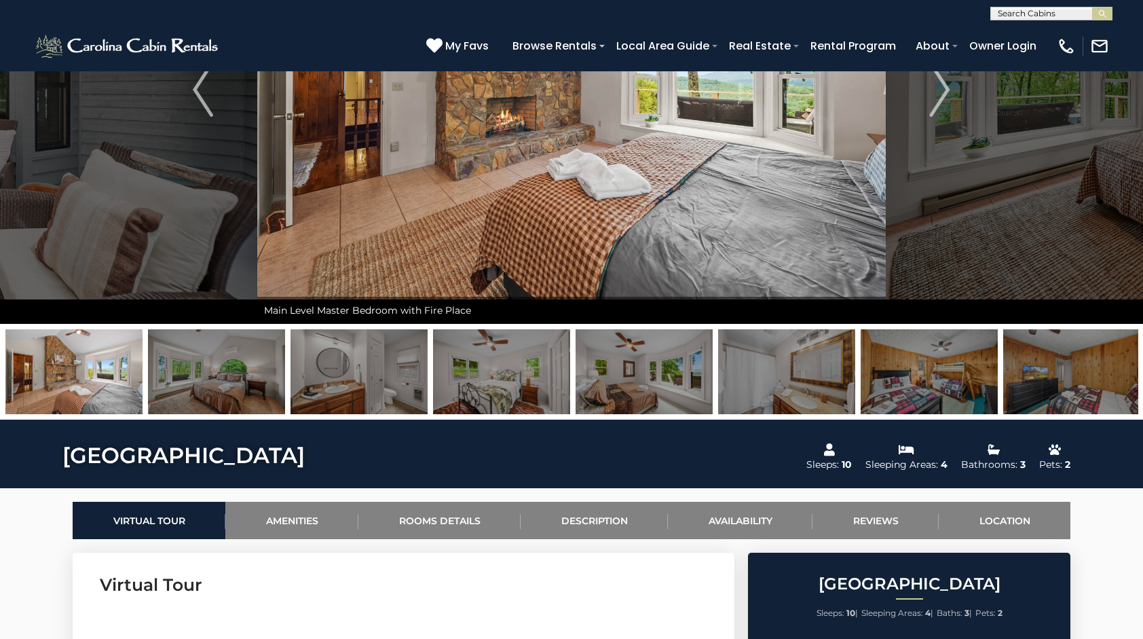
click at [901, 387] on img at bounding box center [928, 371] width 137 height 85
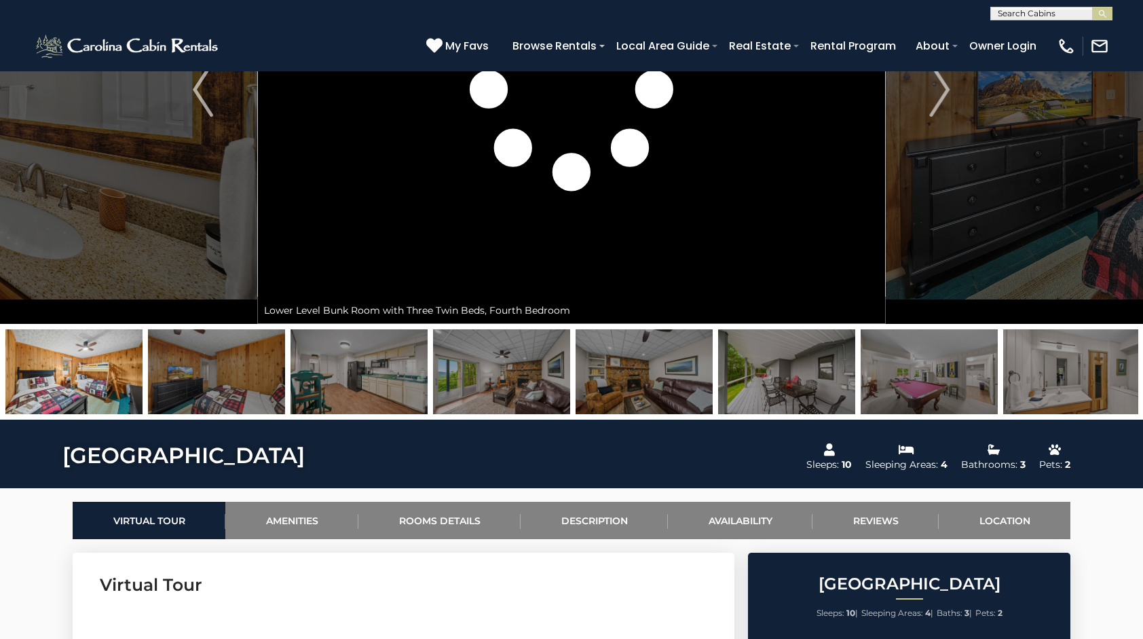
click at [387, 375] on img at bounding box center [358, 371] width 137 height 85
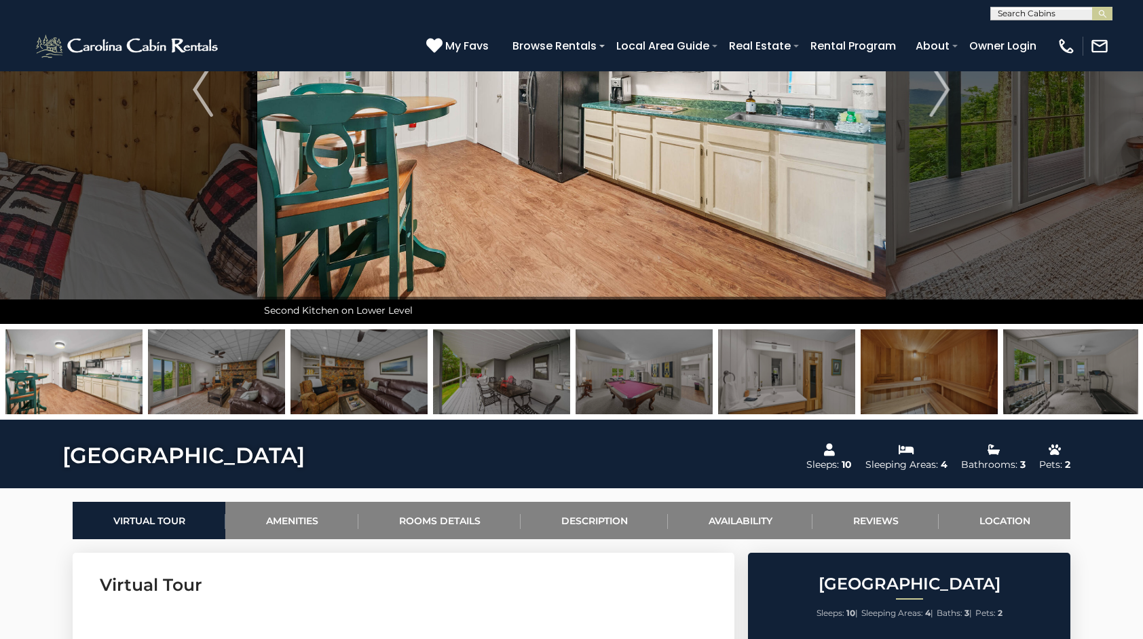
click at [649, 384] on img at bounding box center [643, 371] width 137 height 85
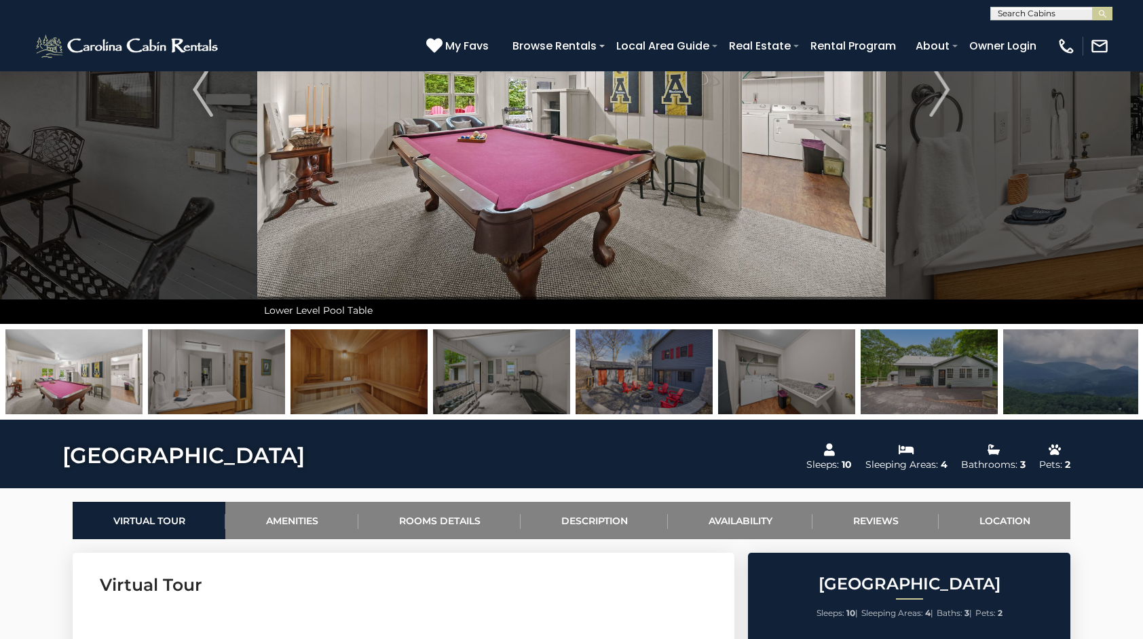
click at [337, 367] on img at bounding box center [358, 371] width 137 height 85
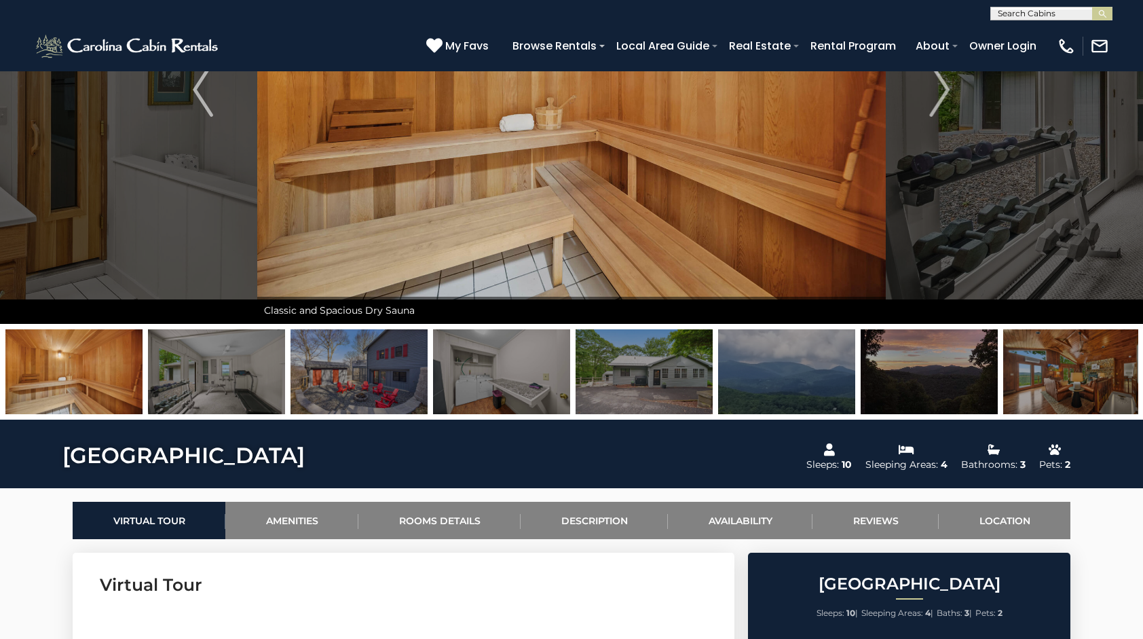
click at [506, 390] on img at bounding box center [501, 371] width 137 height 85
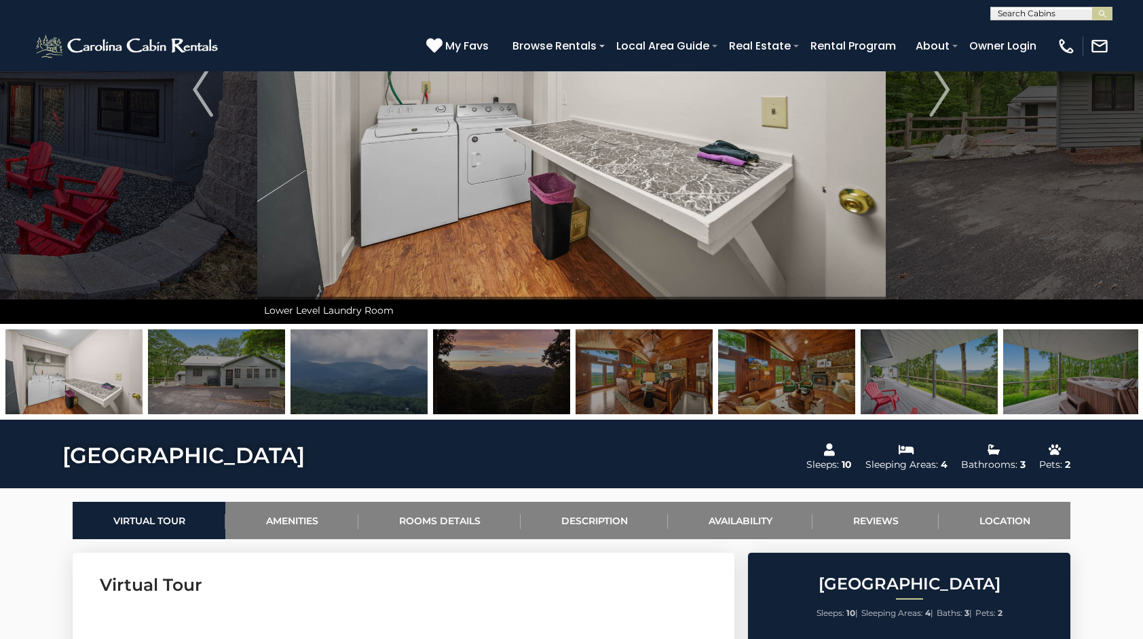
click at [1061, 371] on img at bounding box center [1071, 371] width 137 height 85
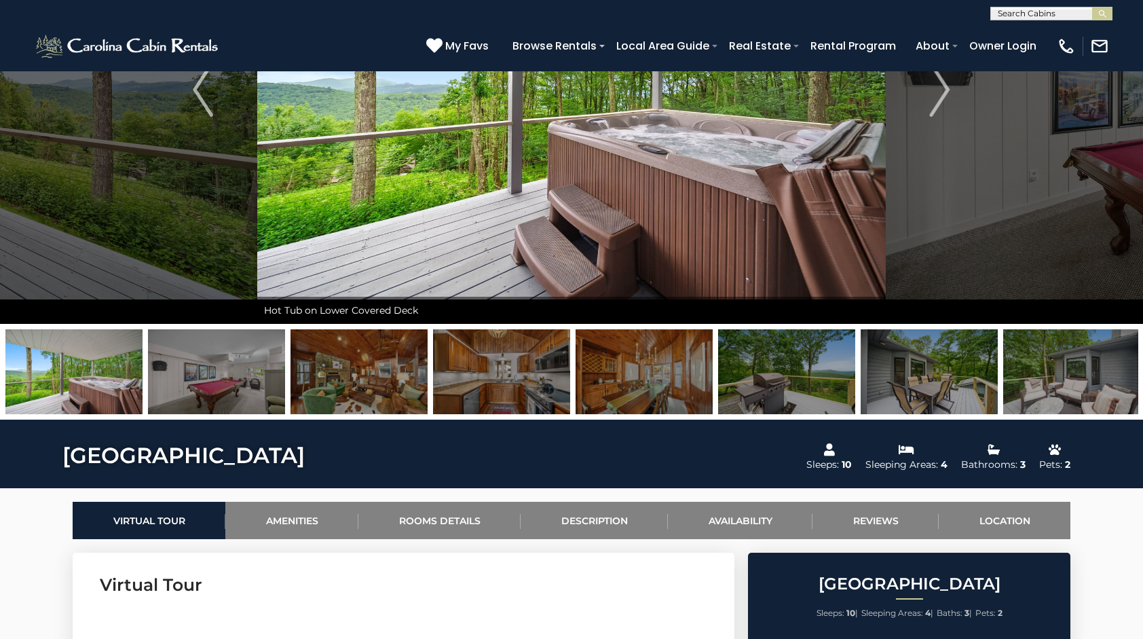
click at [1062, 383] on img at bounding box center [1071, 371] width 137 height 85
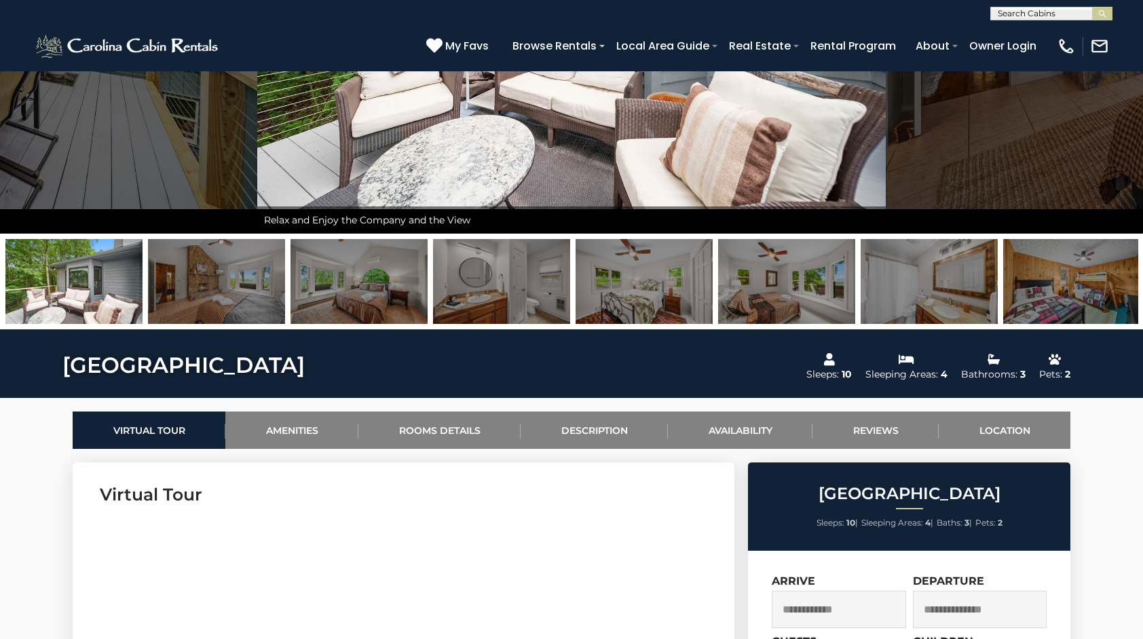
scroll to position [305, 0]
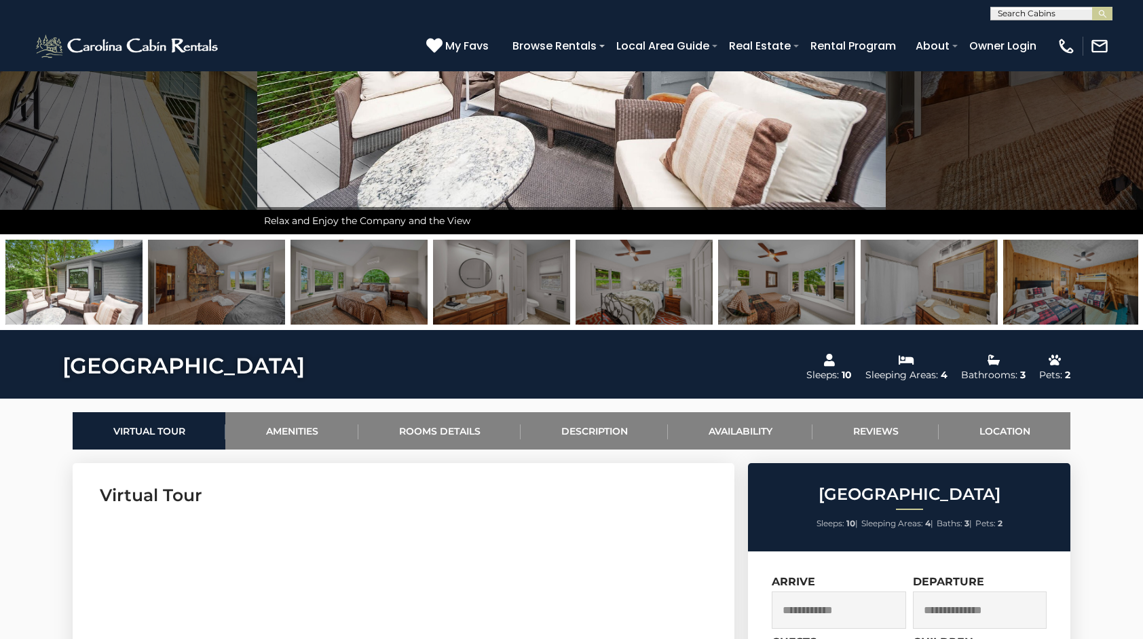
click at [1081, 301] on img at bounding box center [1071, 282] width 137 height 85
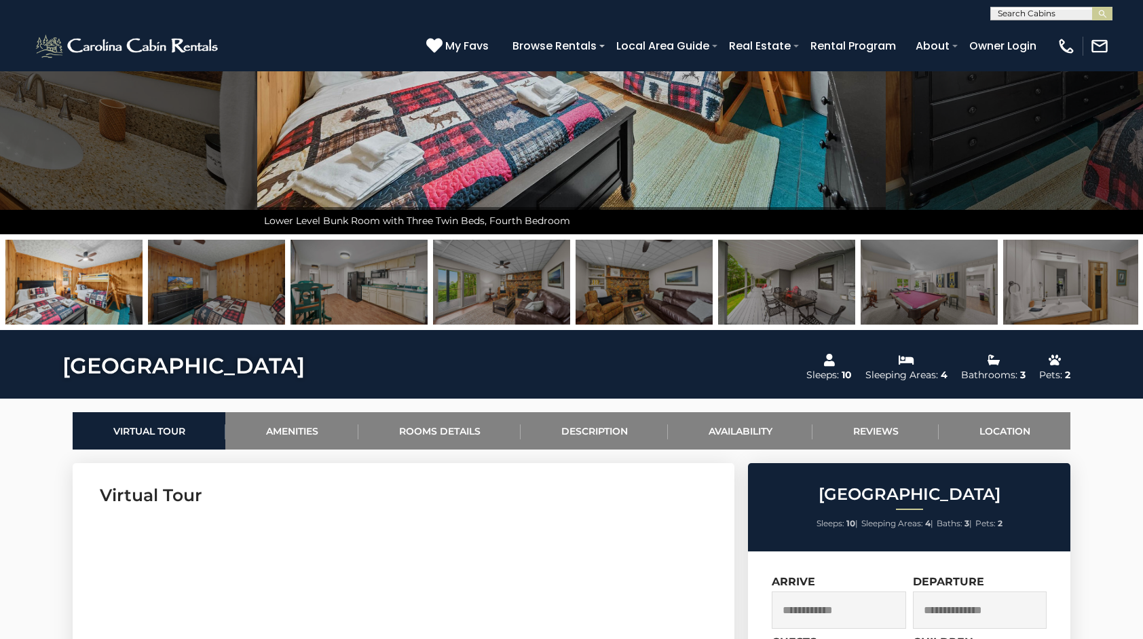
click at [118, 300] on img at bounding box center [73, 282] width 137 height 85
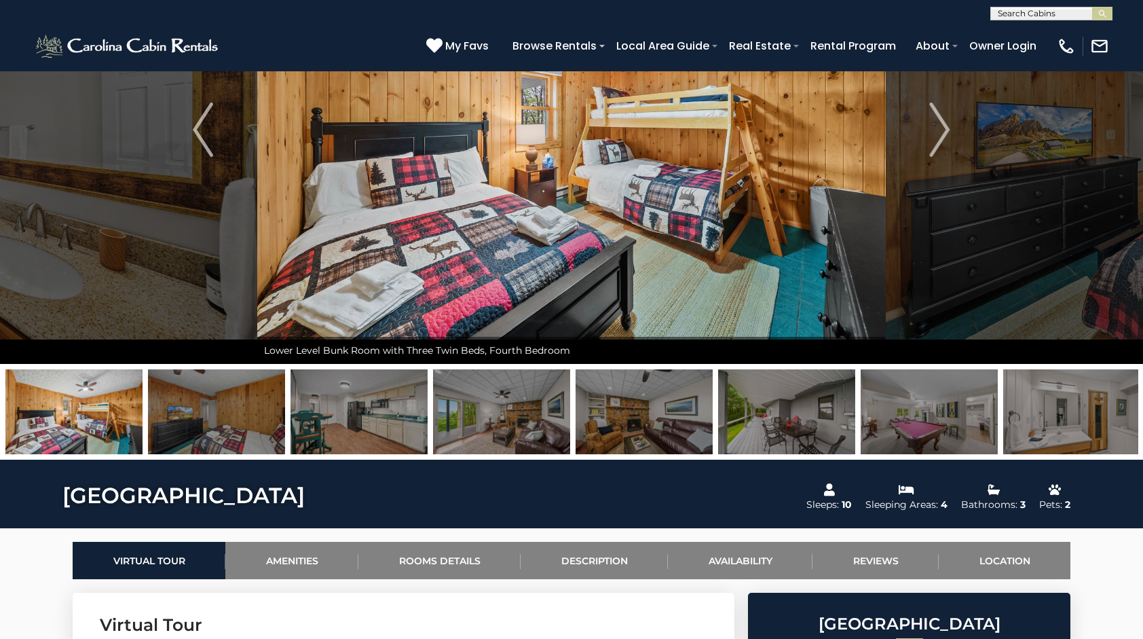
scroll to position [173, 0]
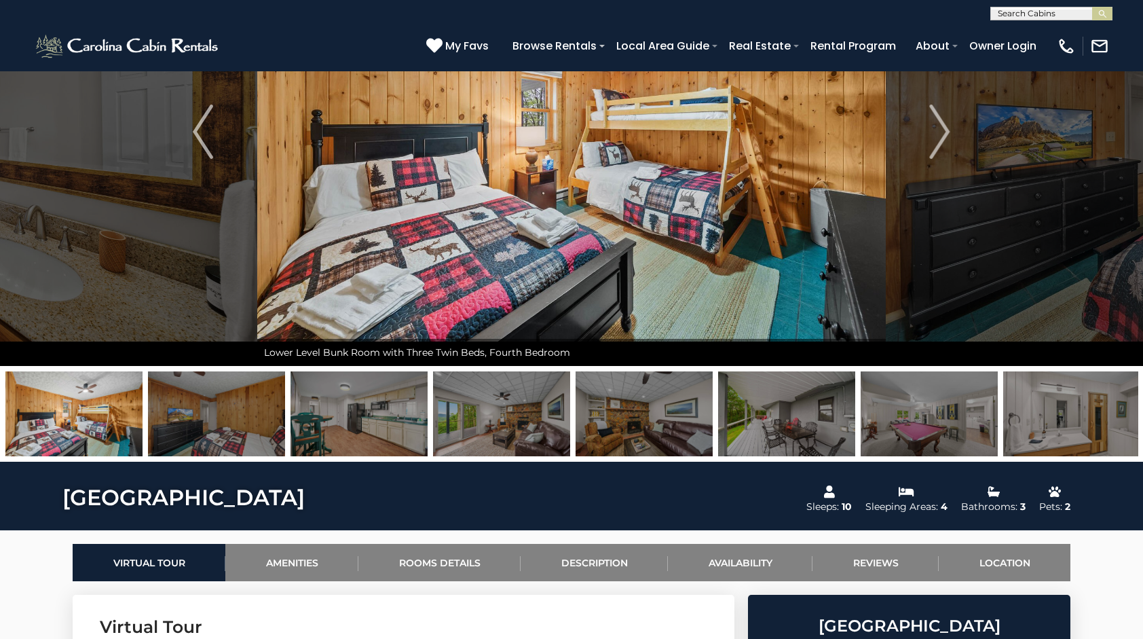
click at [254, 430] on img at bounding box center [216, 413] width 137 height 85
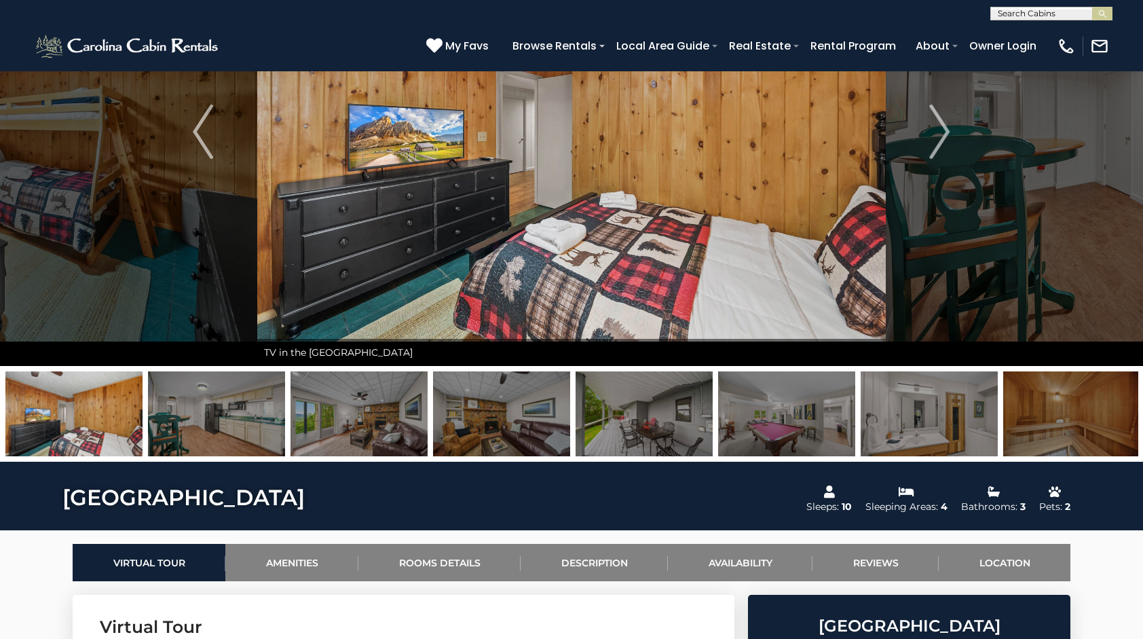
click at [221, 432] on img at bounding box center [216, 413] width 137 height 85
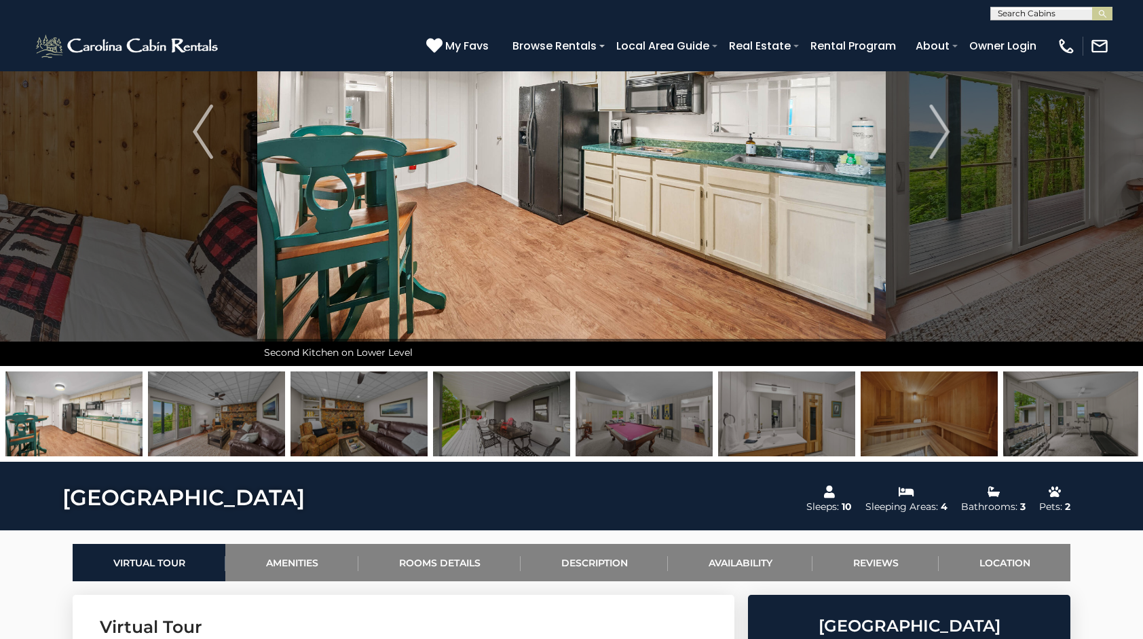
click at [358, 423] on img at bounding box center [358, 413] width 137 height 85
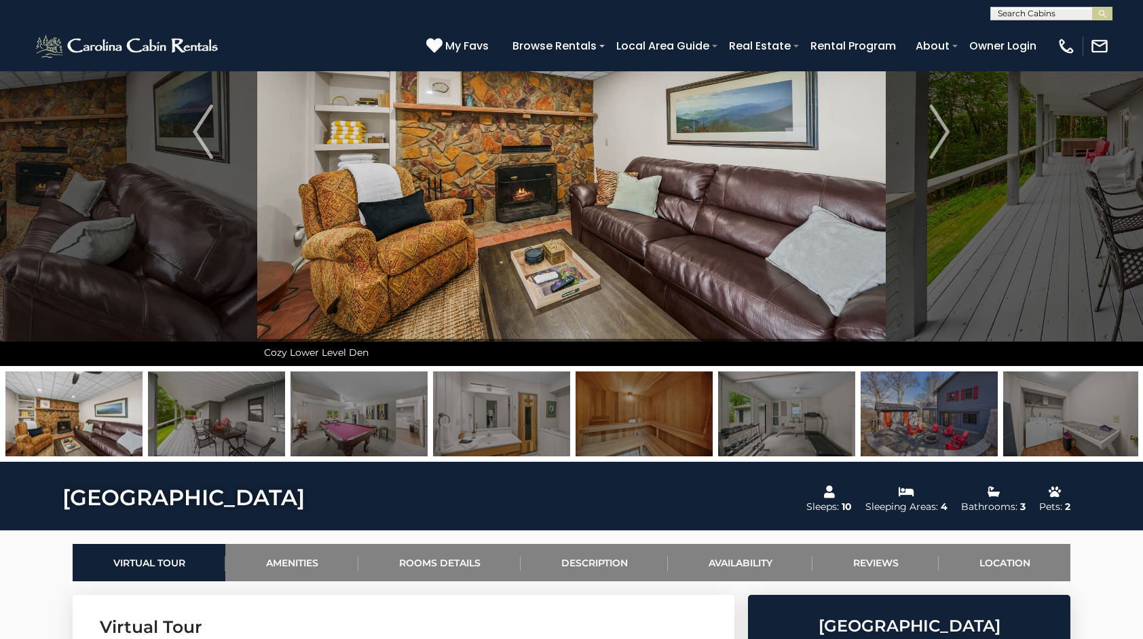
click at [774, 417] on img at bounding box center [786, 413] width 137 height 85
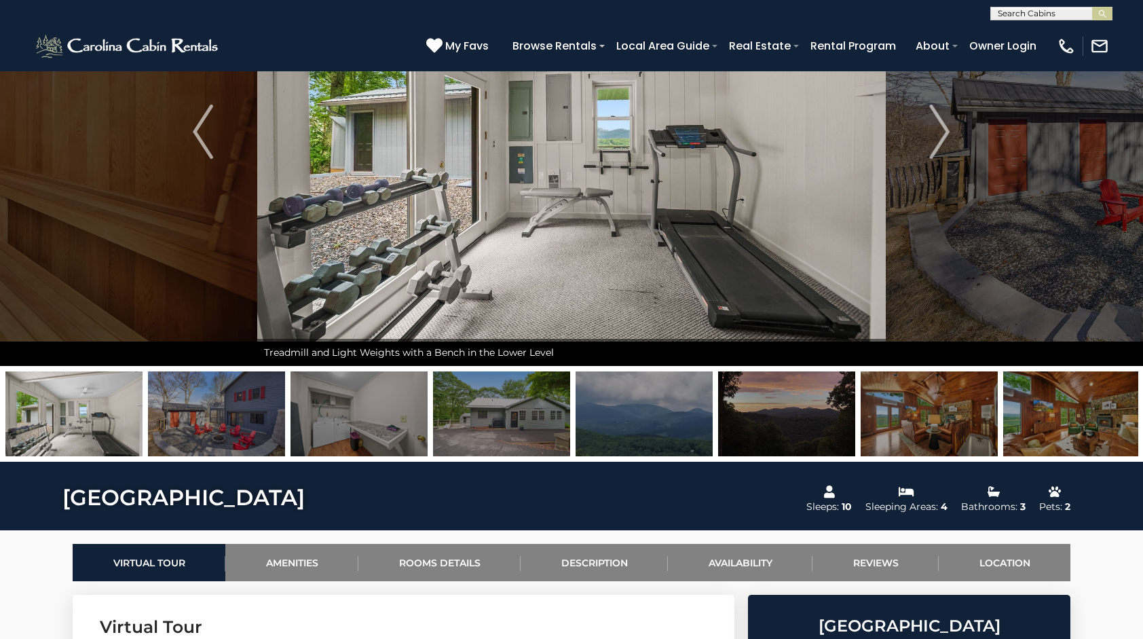
click at [242, 434] on img at bounding box center [216, 413] width 137 height 85
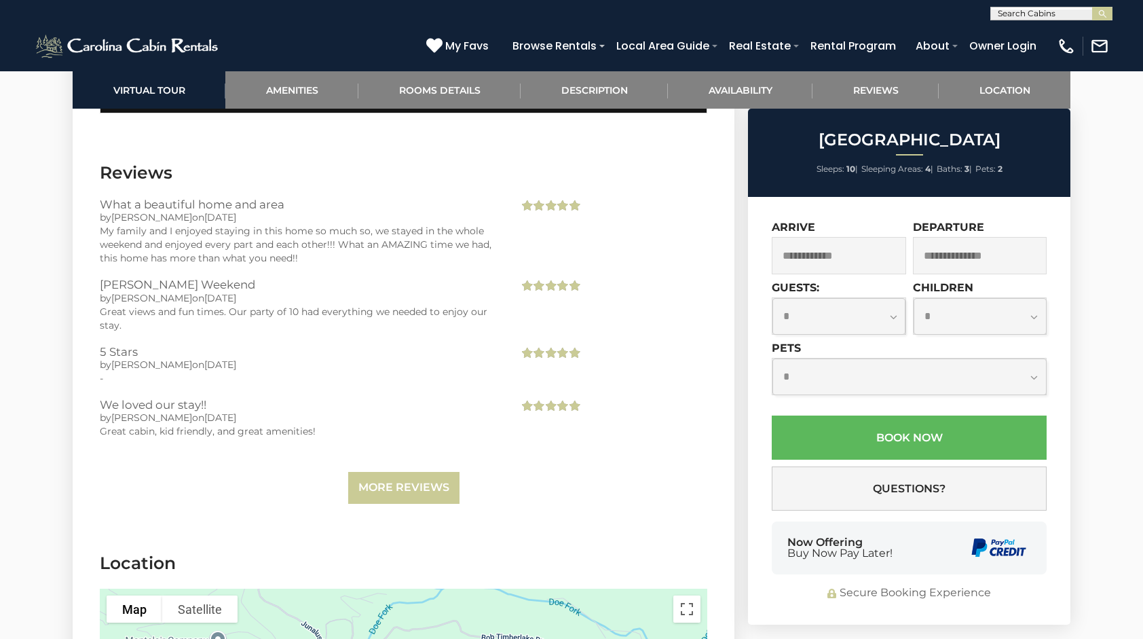
scroll to position [2934, 0]
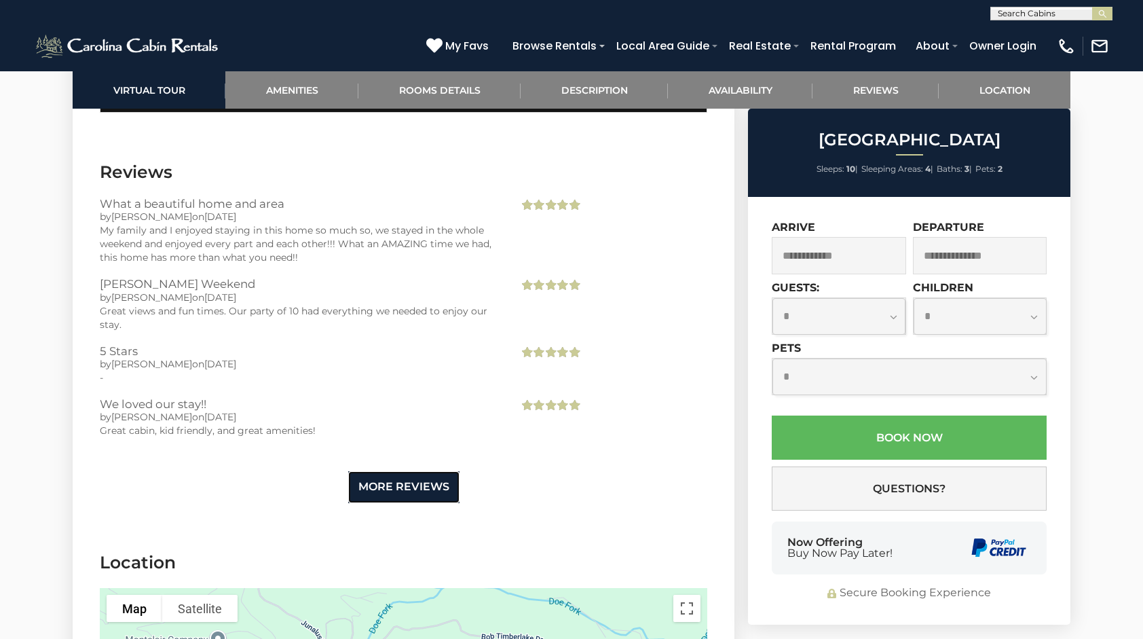
click at [423, 482] on link "More Reviews" at bounding box center [403, 487] width 111 height 32
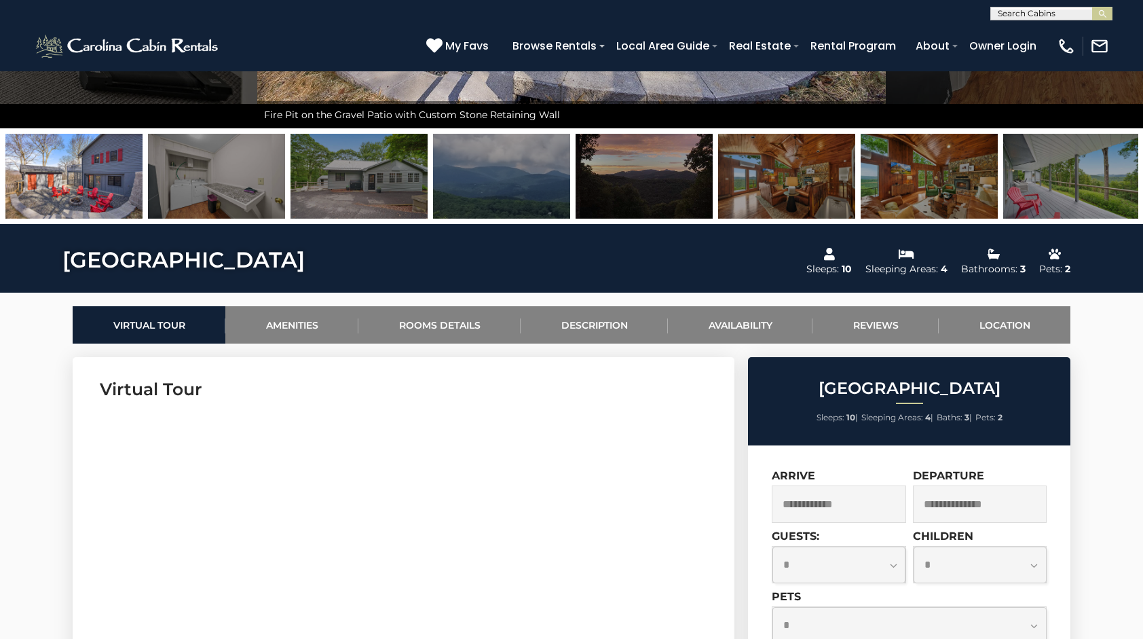
scroll to position [410, 0]
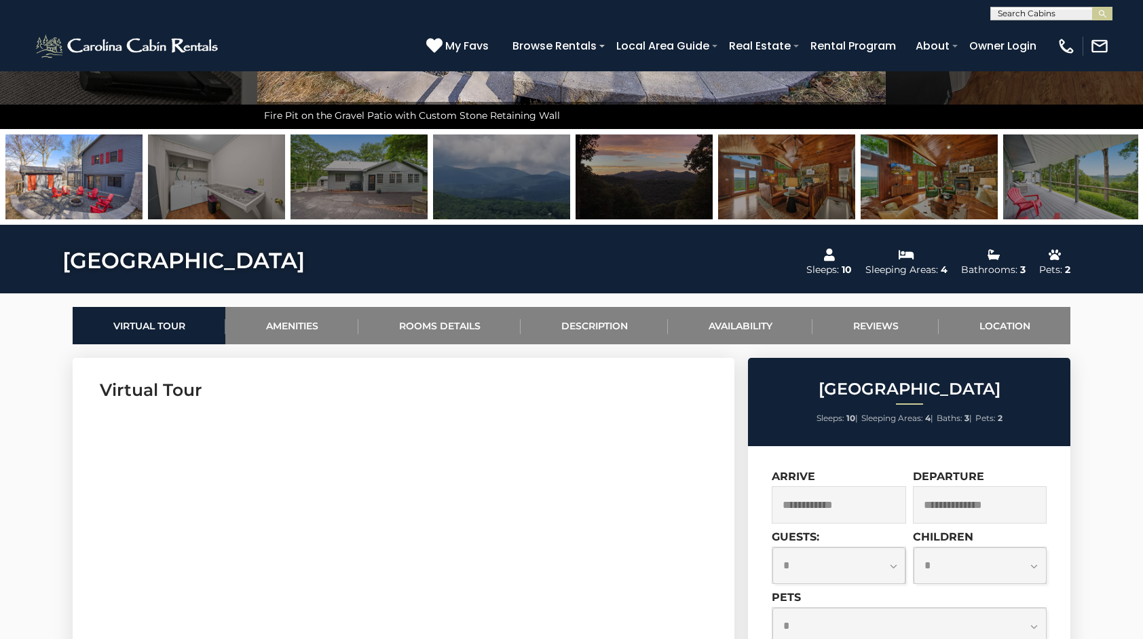
click at [1050, 166] on img at bounding box center [1071, 176] width 137 height 85
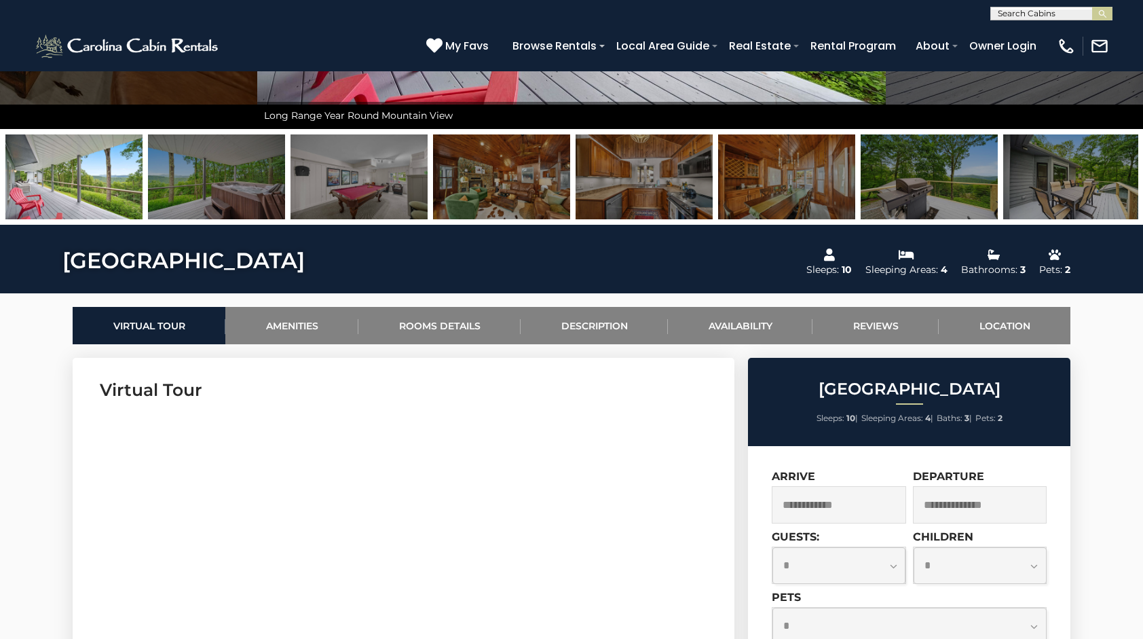
click at [373, 190] on img at bounding box center [358, 176] width 137 height 85
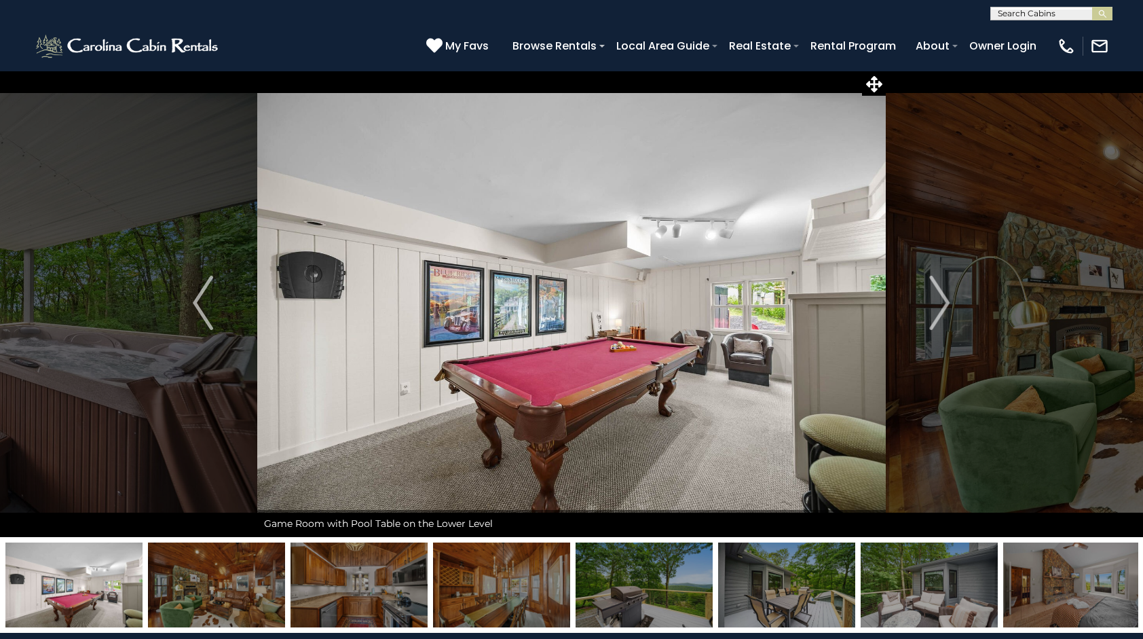
scroll to position [0, 0]
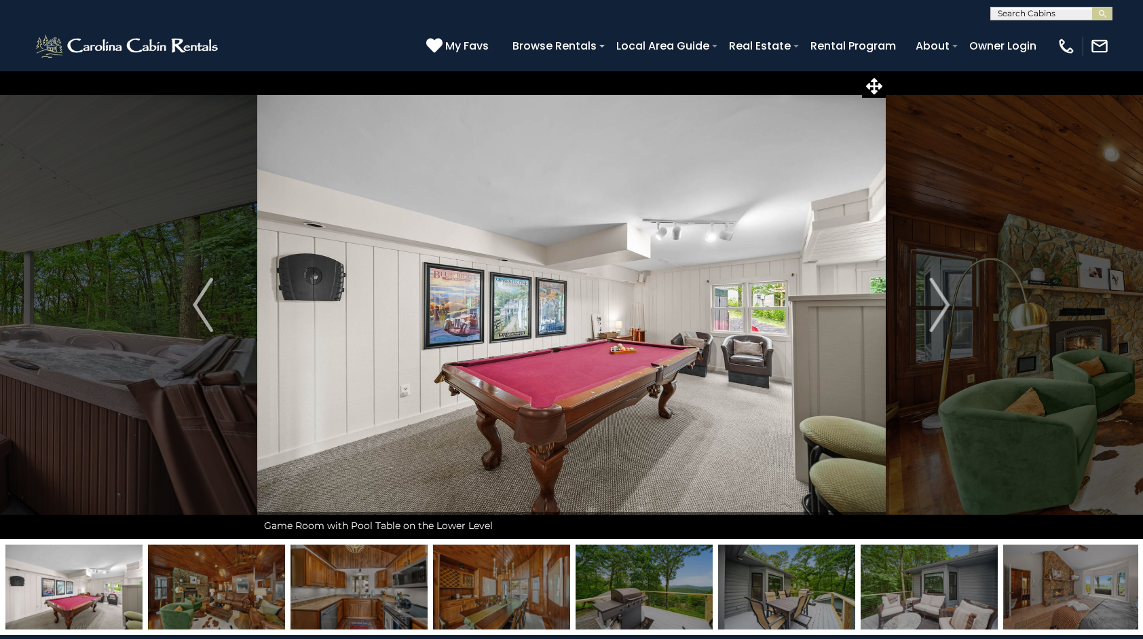
click at [1079, 593] on img at bounding box center [1071, 586] width 137 height 85
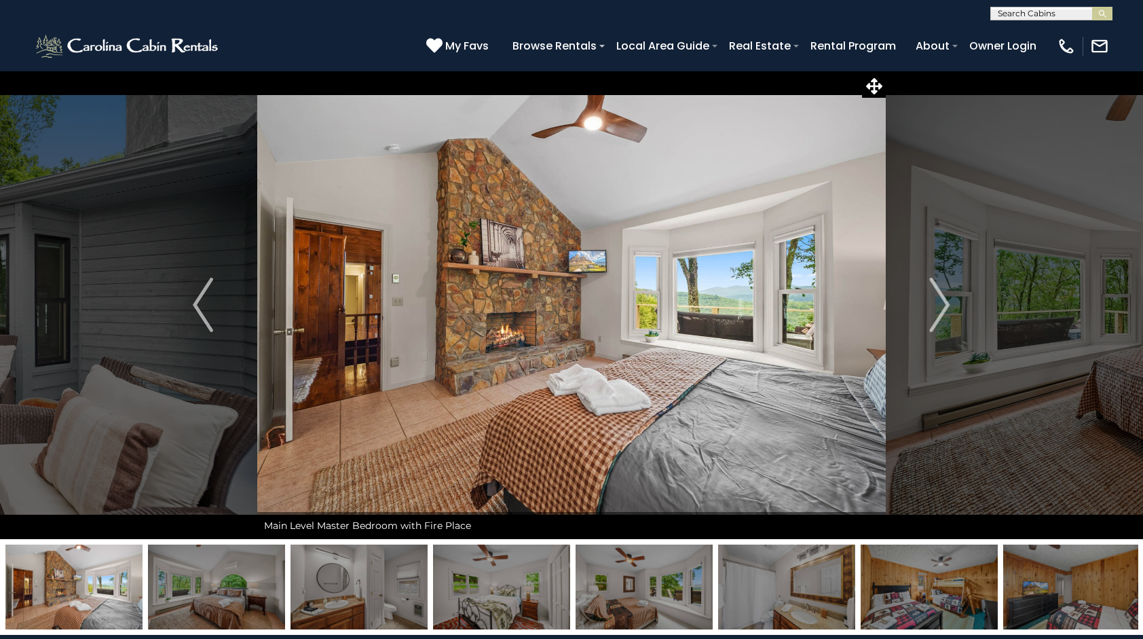
click at [1036, 605] on img at bounding box center [1071, 586] width 137 height 85
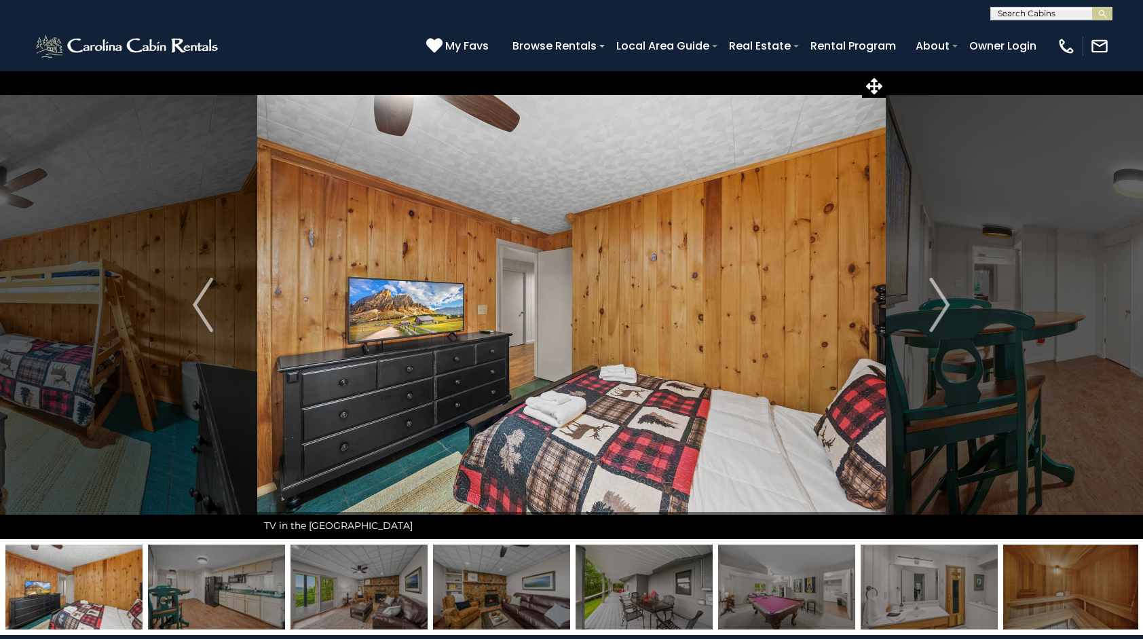
click at [1048, 586] on img at bounding box center [1071, 586] width 137 height 85
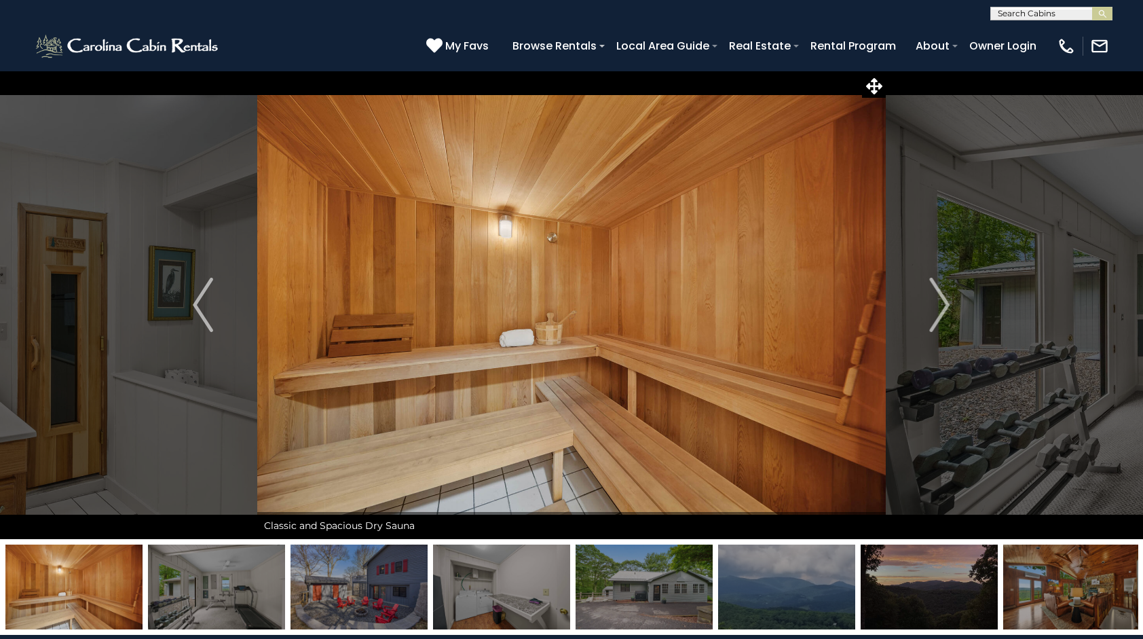
click at [269, 601] on img at bounding box center [216, 586] width 137 height 85
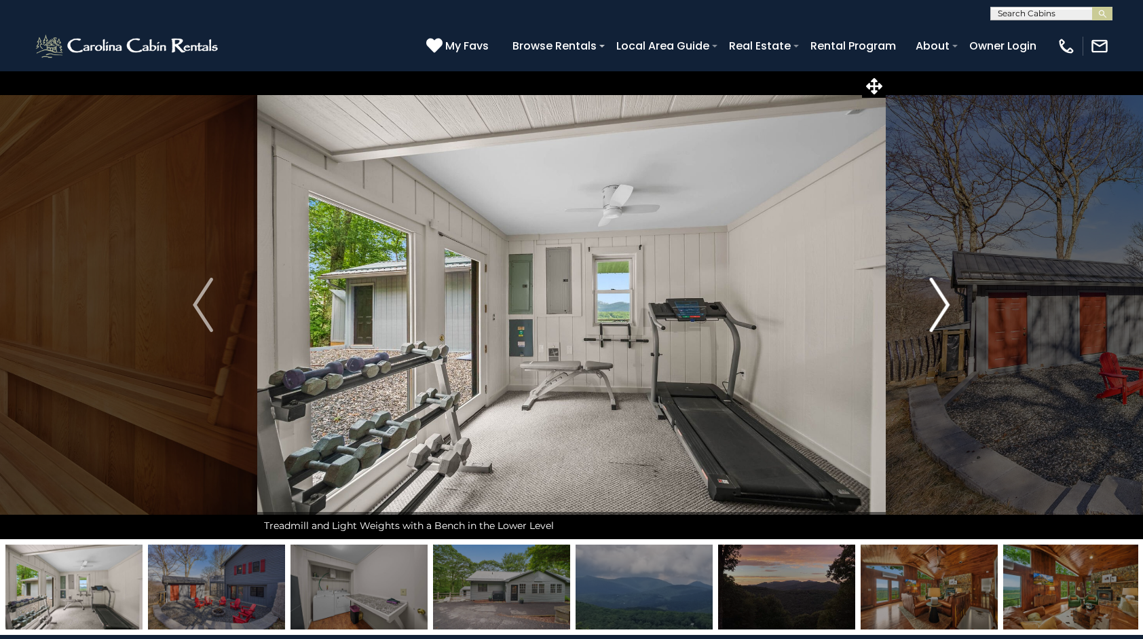
click at [941, 311] on img "Next" at bounding box center [940, 305] width 20 height 54
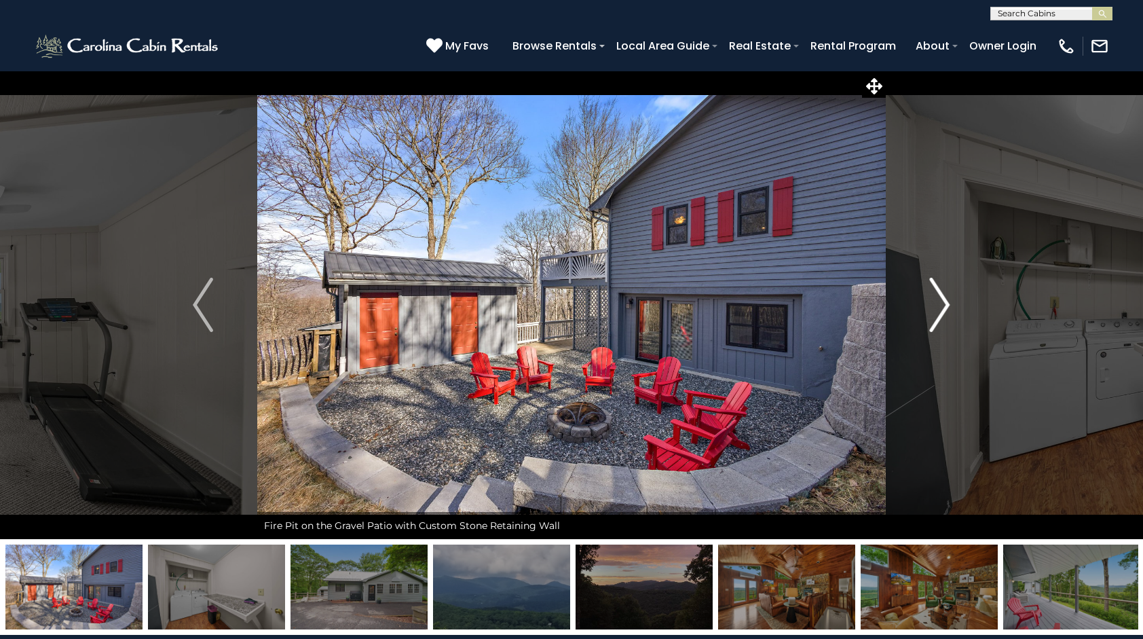
click at [938, 315] on img "Next" at bounding box center [940, 305] width 20 height 54
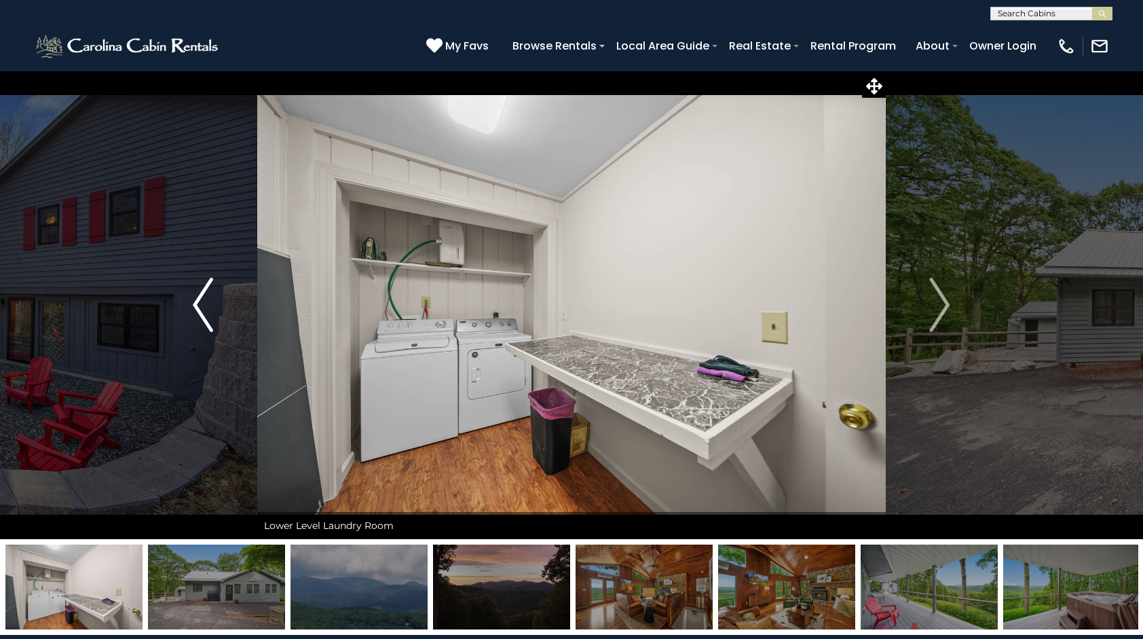
click at [207, 312] on img "Previous" at bounding box center [203, 305] width 20 height 54
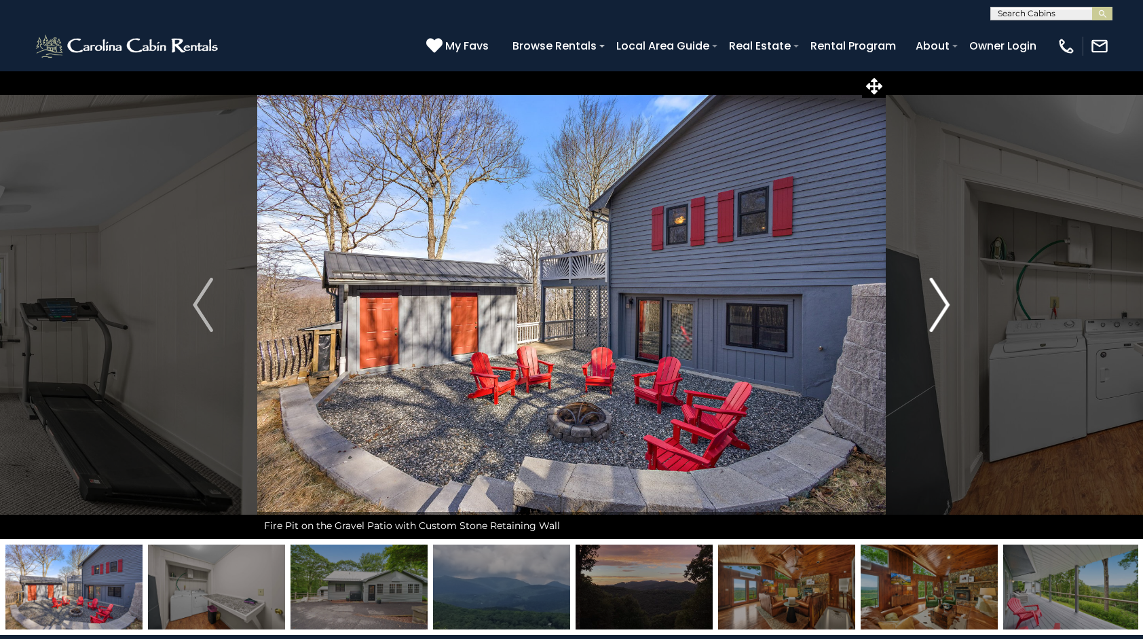
click at [943, 308] on img "Next" at bounding box center [940, 305] width 20 height 54
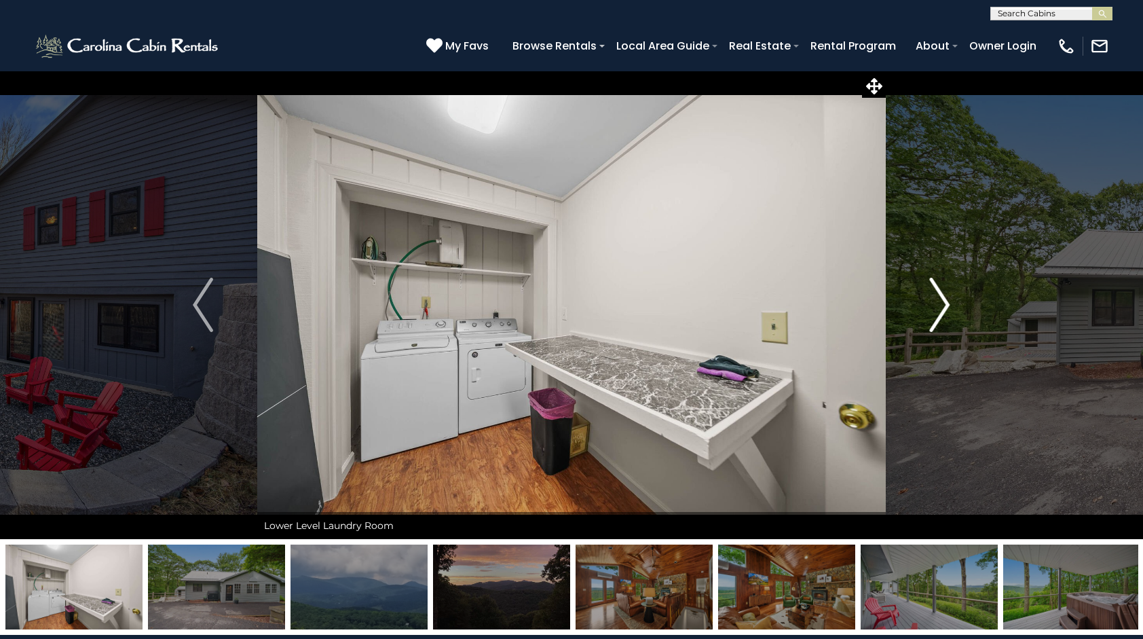
click at [947, 304] on img "Next" at bounding box center [940, 305] width 20 height 54
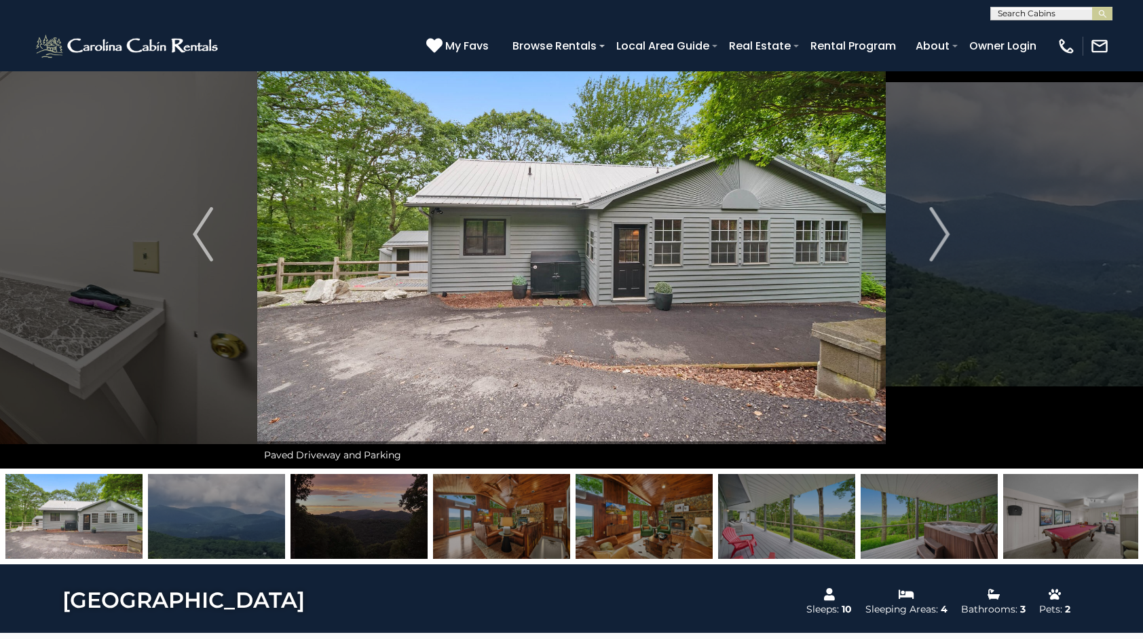
scroll to position [72, 0]
